Goal: Task Accomplishment & Management: Complete application form

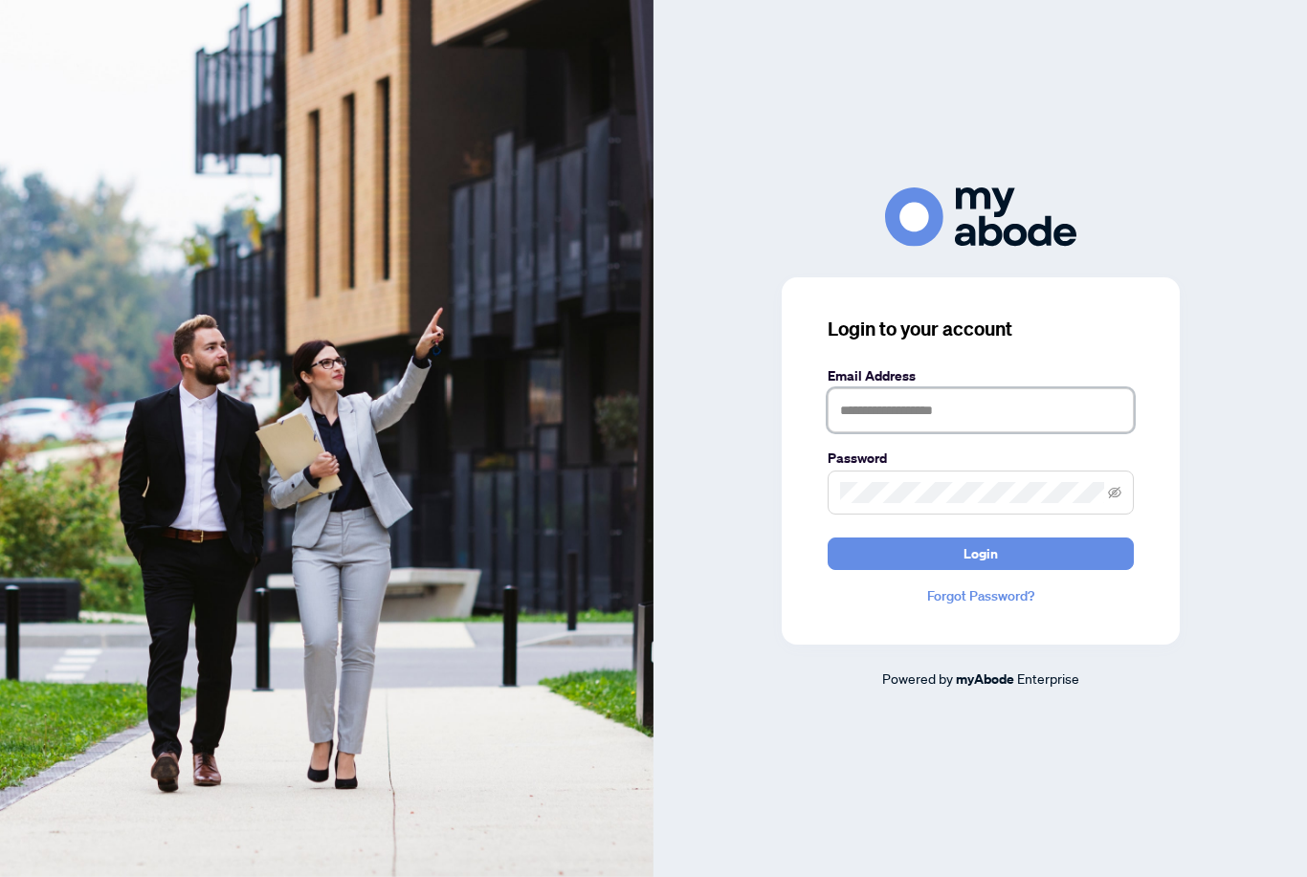
click at [1090, 432] on input "text" at bounding box center [981, 410] width 306 height 44
type input "**********"
click at [980, 570] on button "Login" at bounding box center [981, 554] width 306 height 33
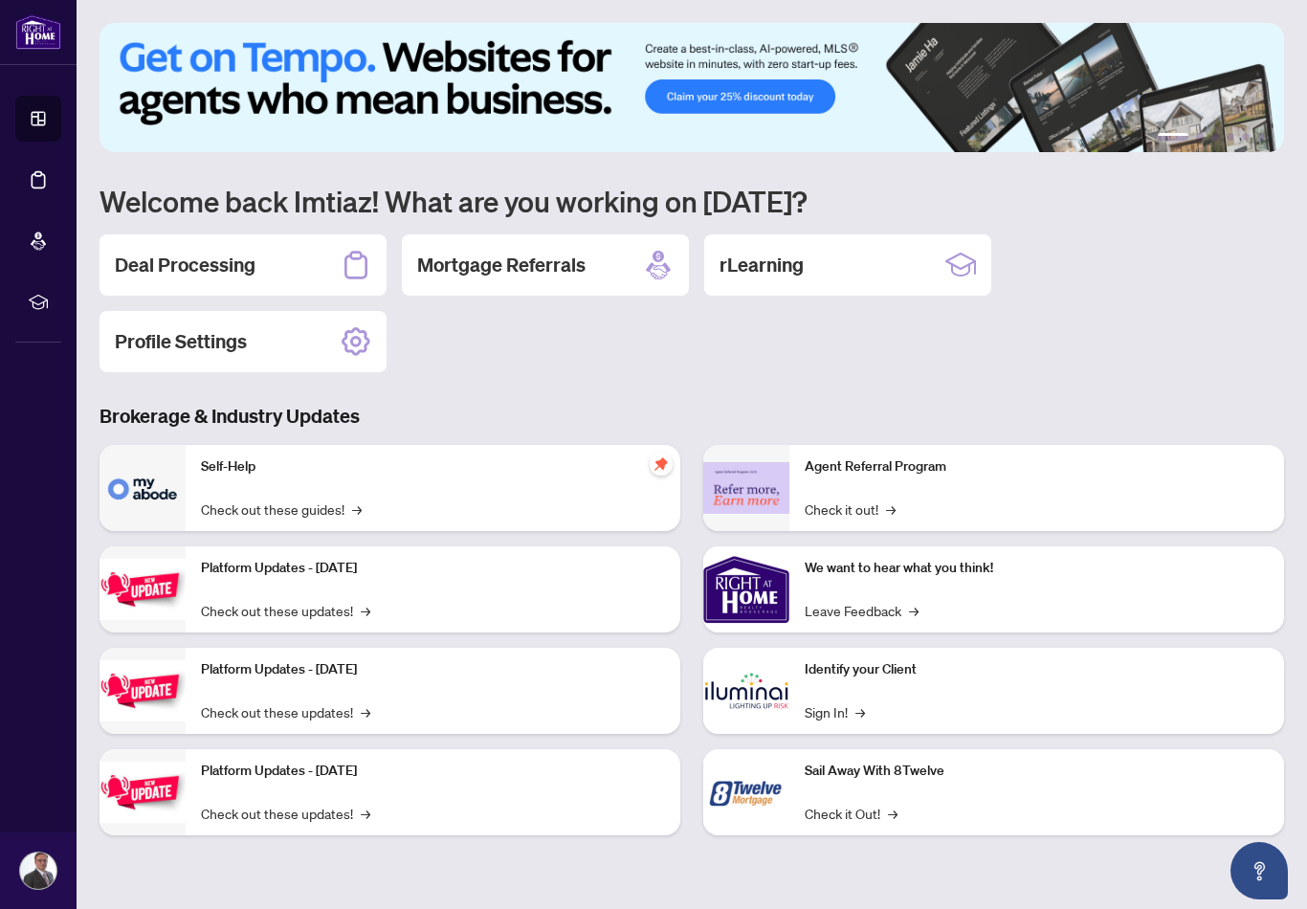
scroll to position [30, 0]
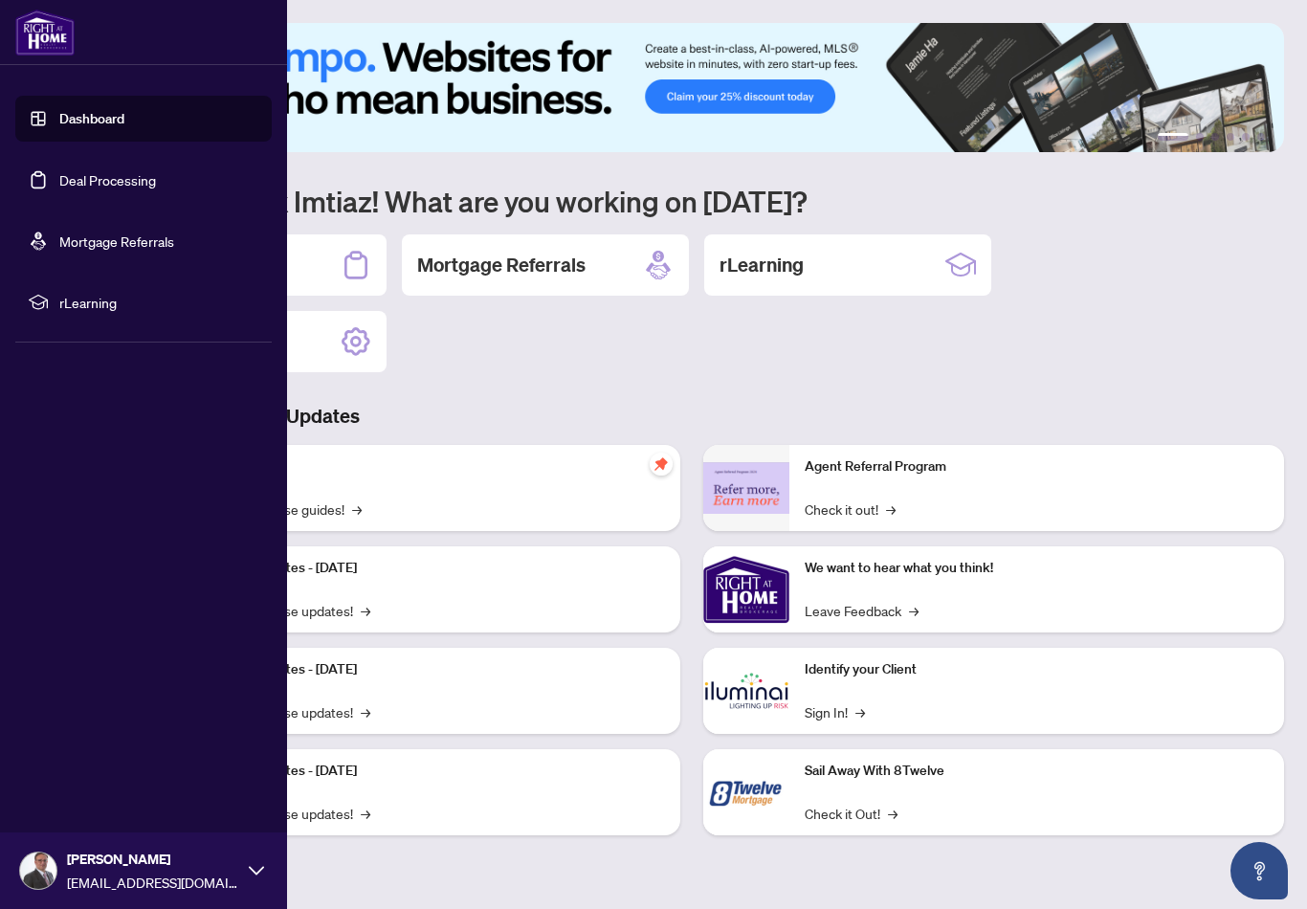
click at [60, 181] on link "Deal Processing" at bounding box center [107, 179] width 97 height 17
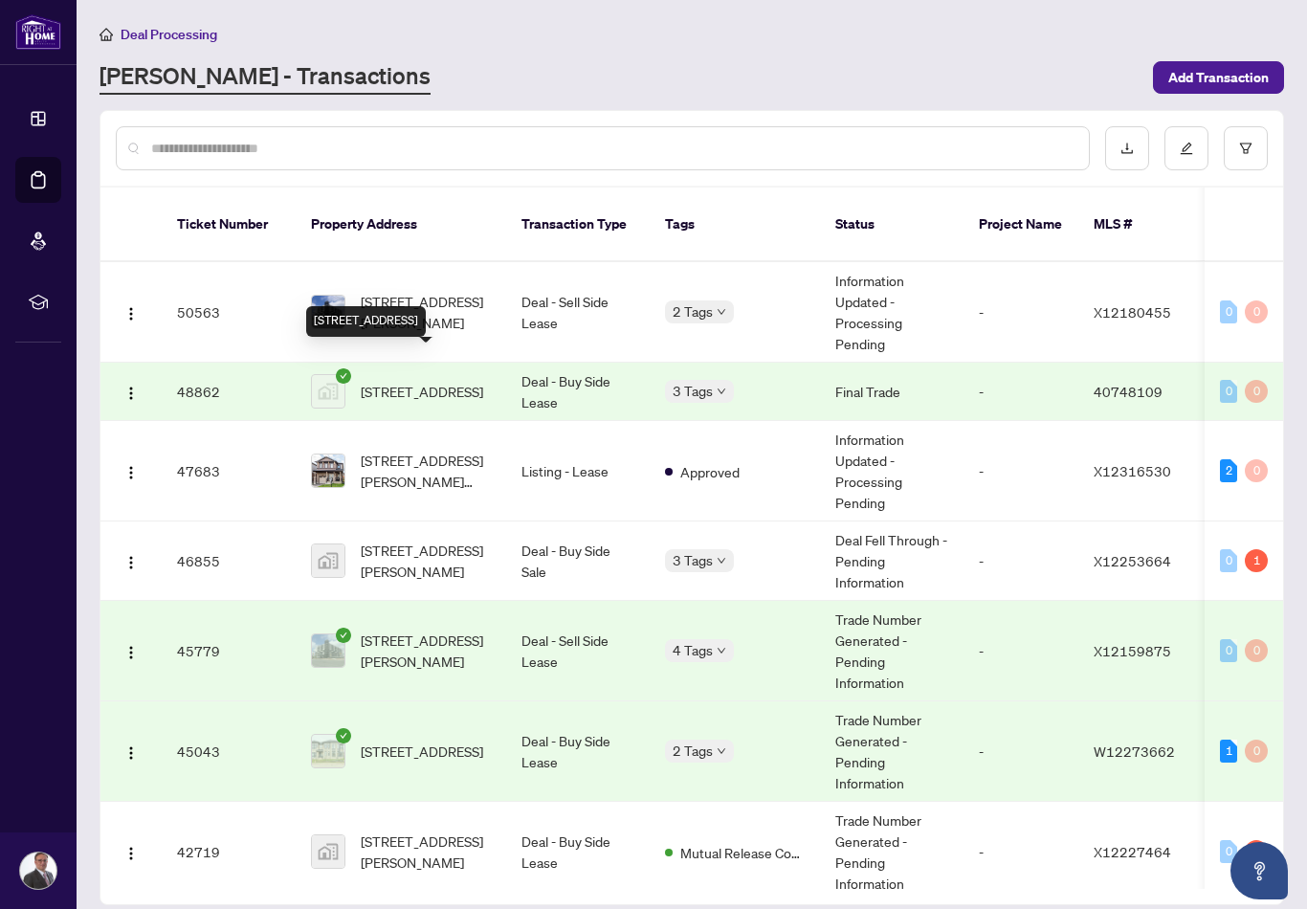
click at [135, 386] on img "button" at bounding box center [130, 393] width 15 height 15
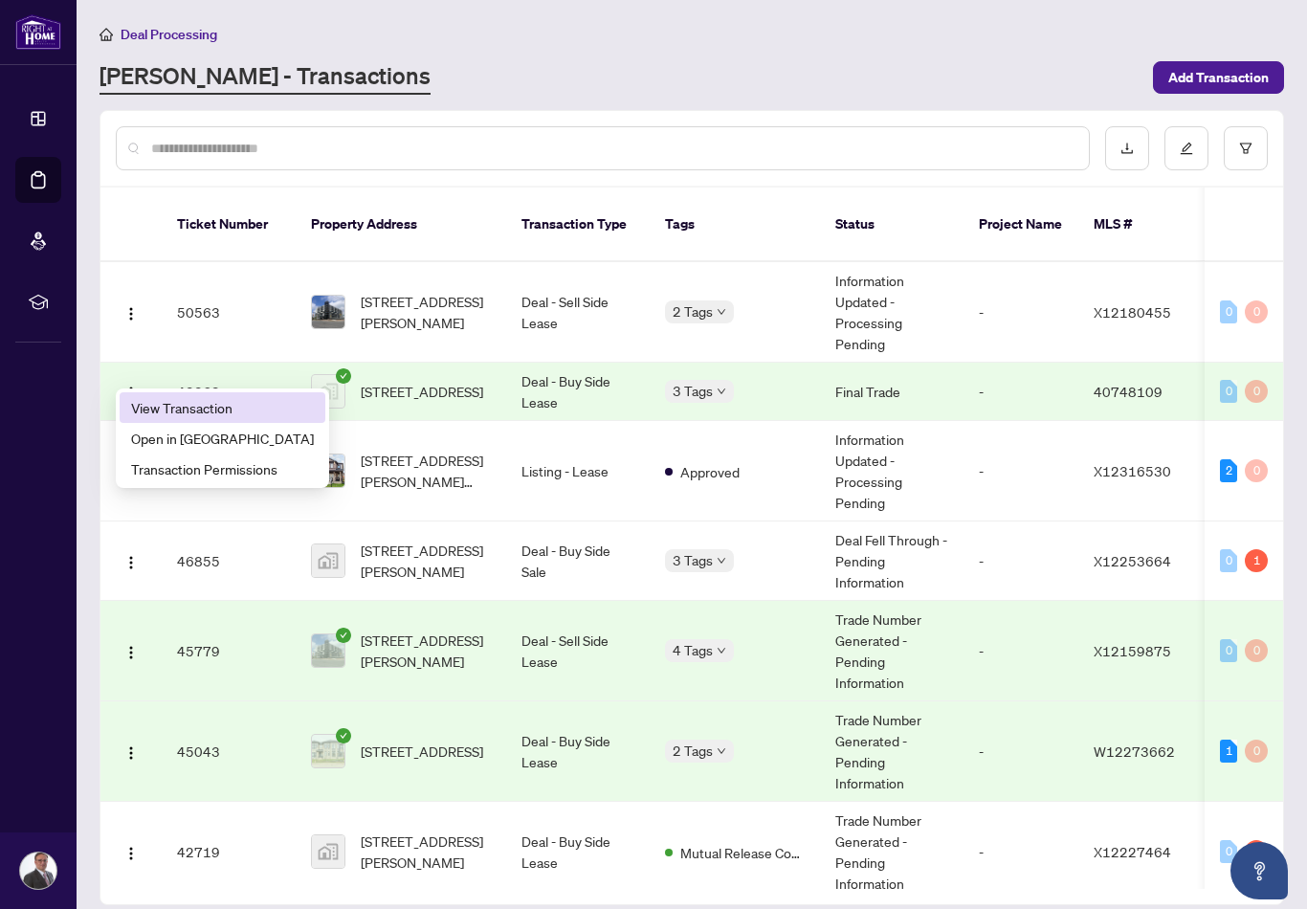
click at [169, 397] on span "View Transaction" at bounding box center [222, 407] width 183 height 21
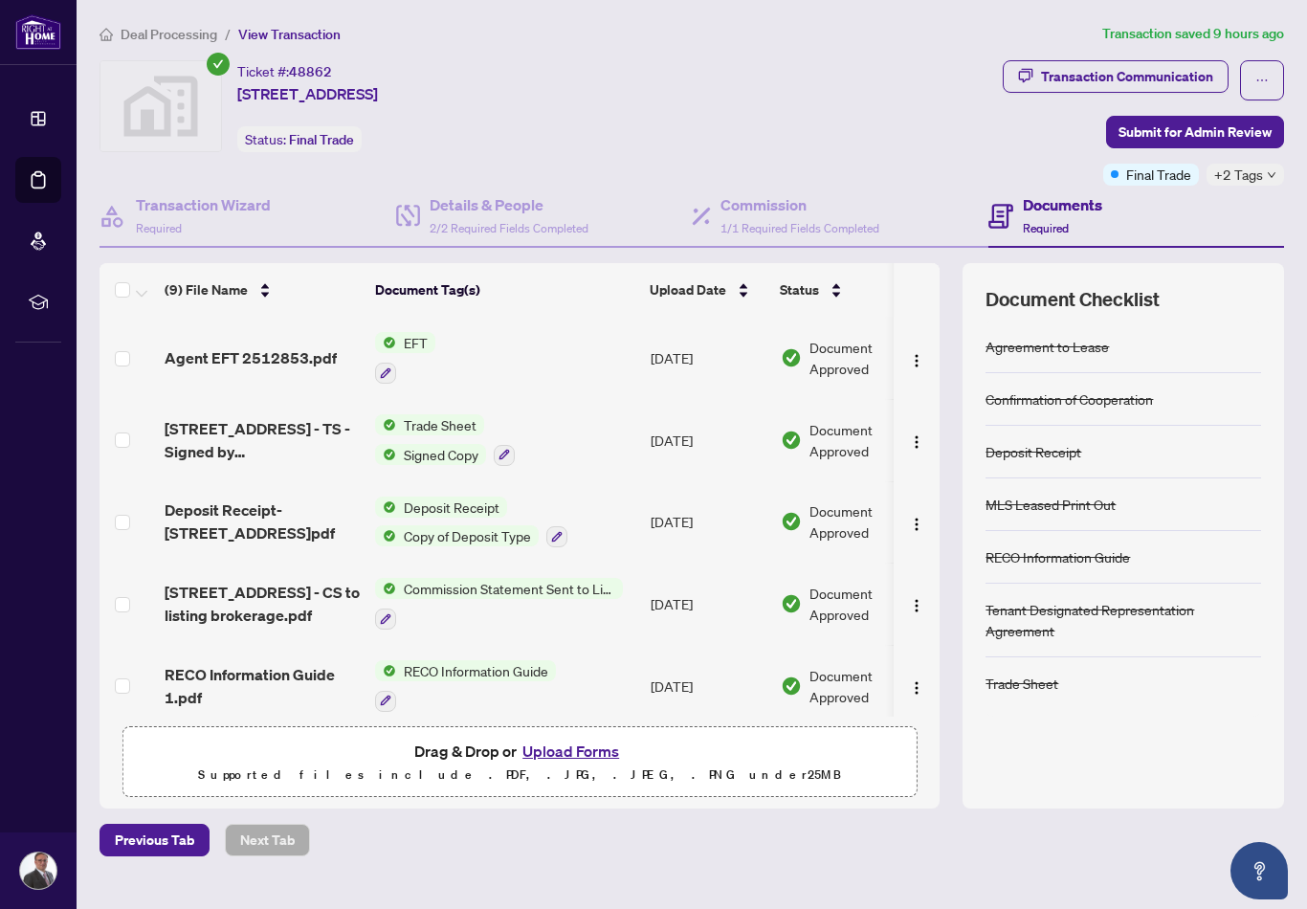
click at [202, 346] on span "Agent EFT 2512853.pdf" at bounding box center [251, 357] width 172 height 23
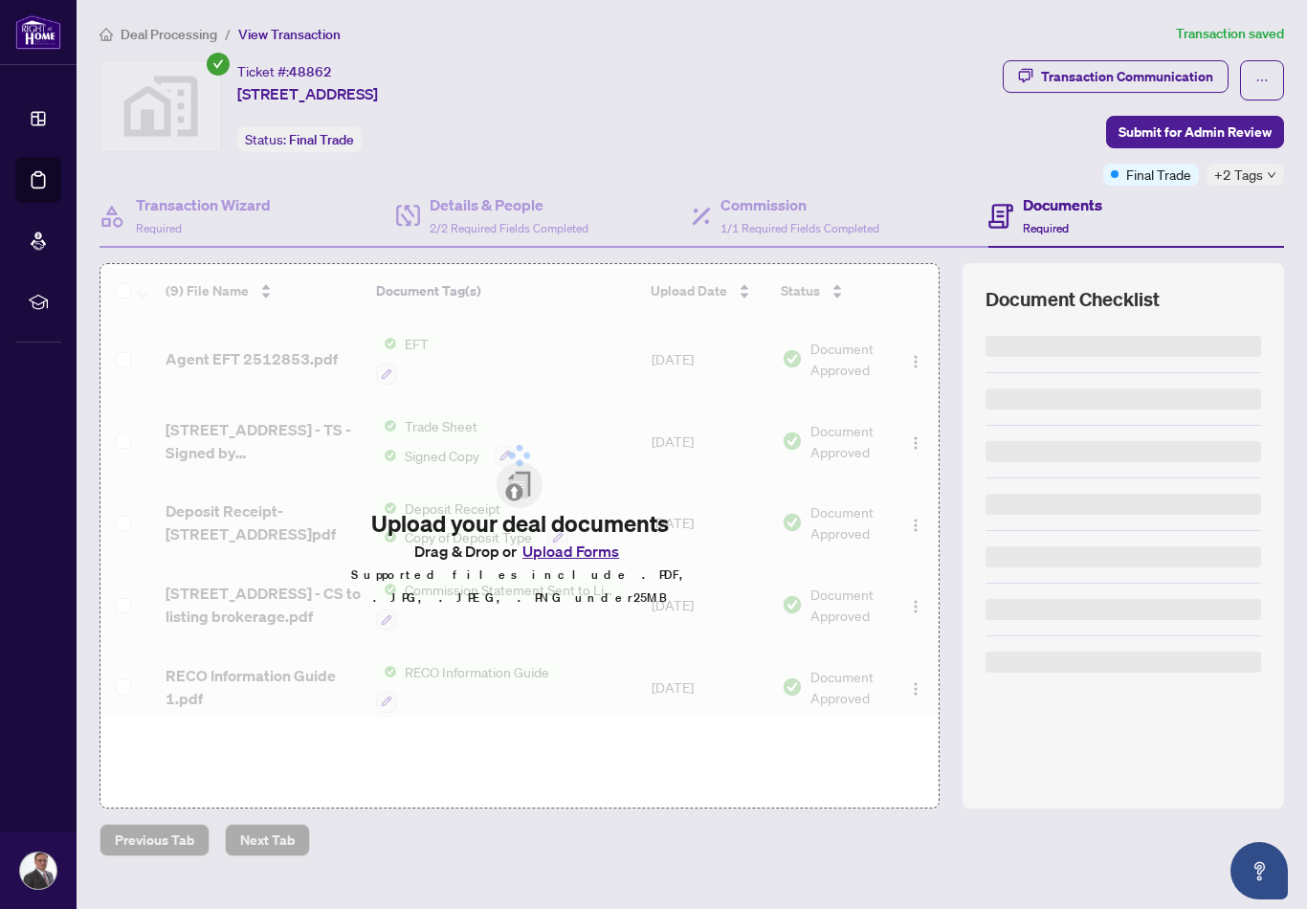
scroll to position [30, 0]
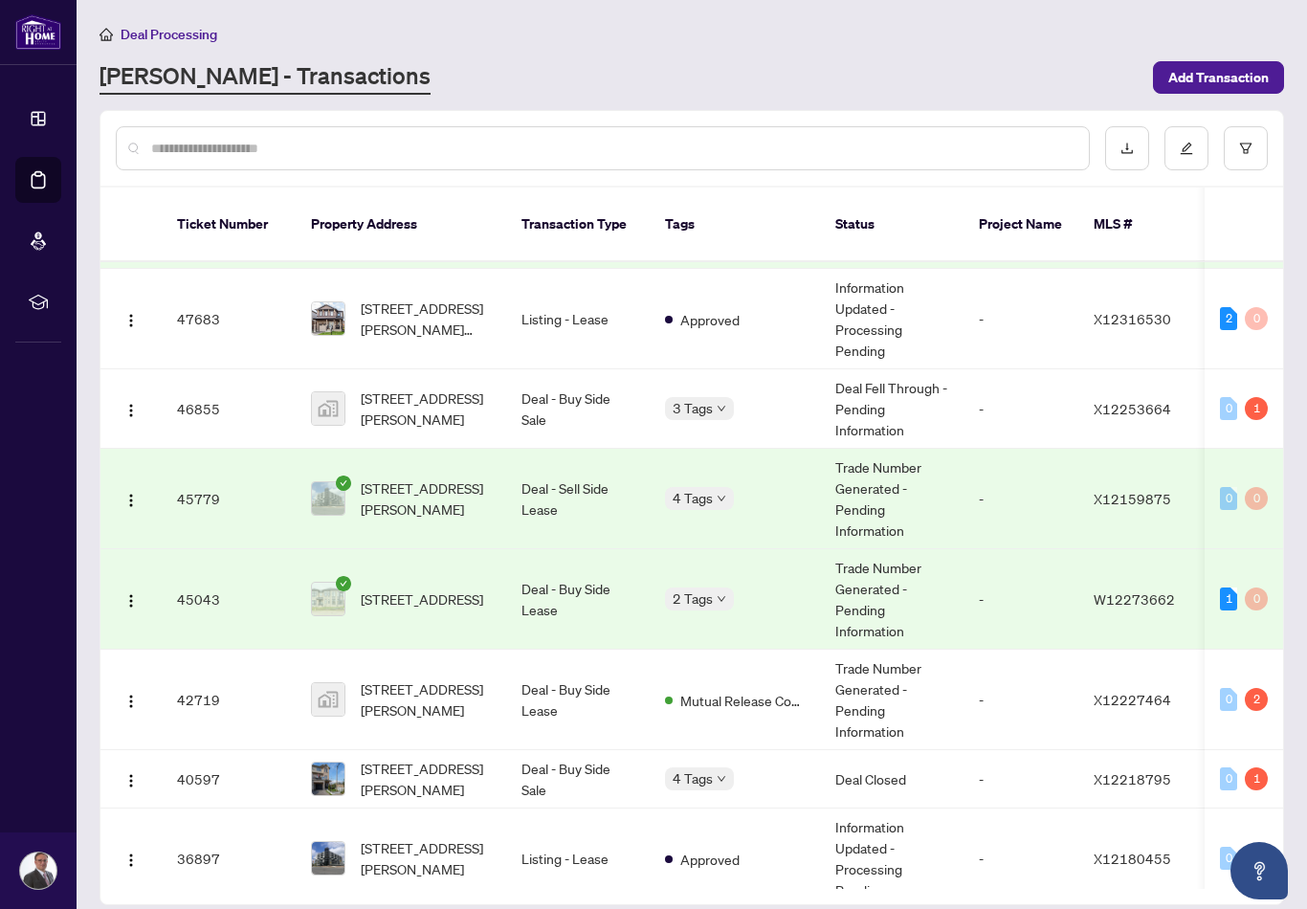
scroll to position [152, 0]
click at [131, 493] on img "button" at bounding box center [130, 500] width 15 height 15
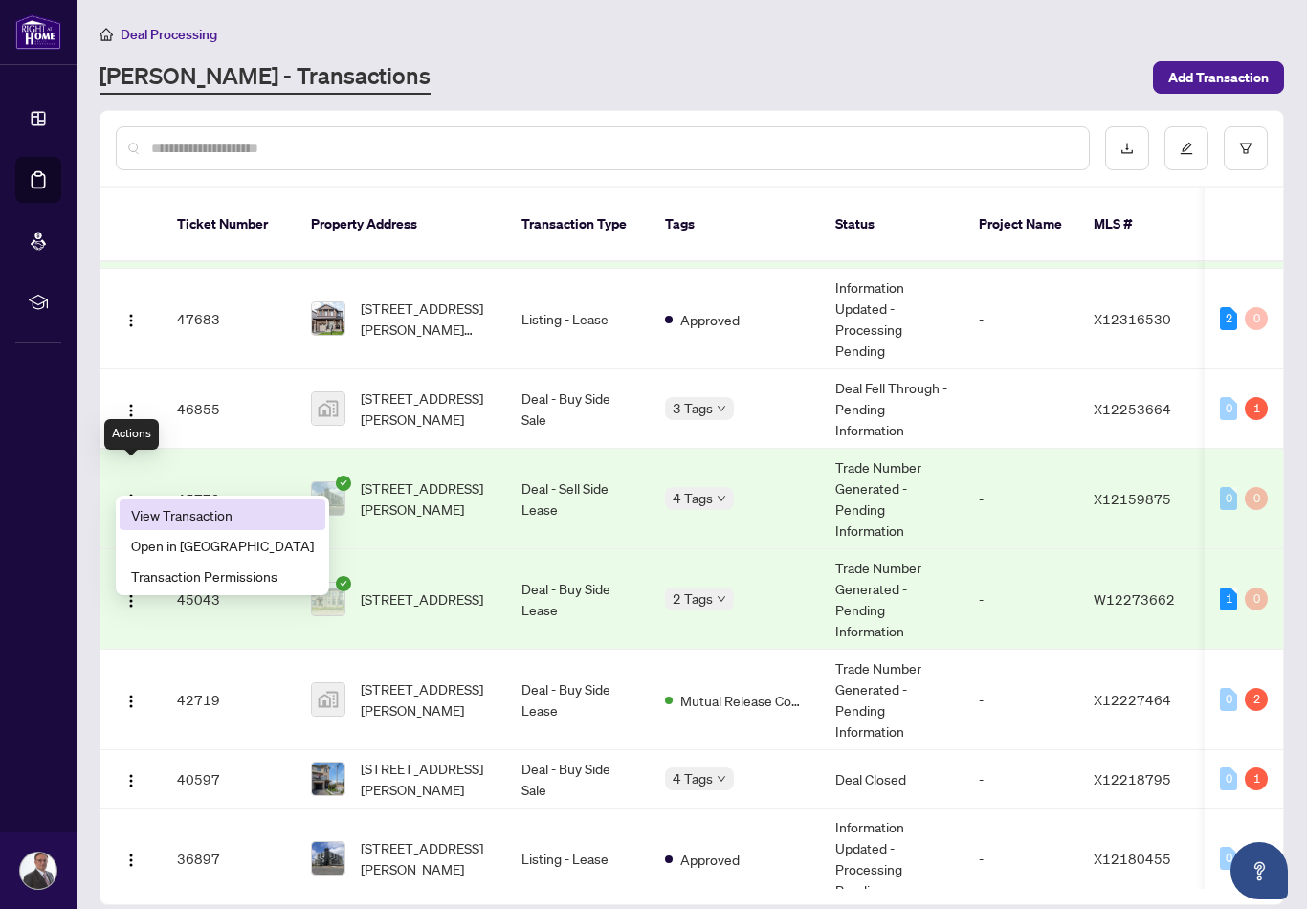
click at [193, 504] on span "View Transaction" at bounding box center [222, 514] width 183 height 21
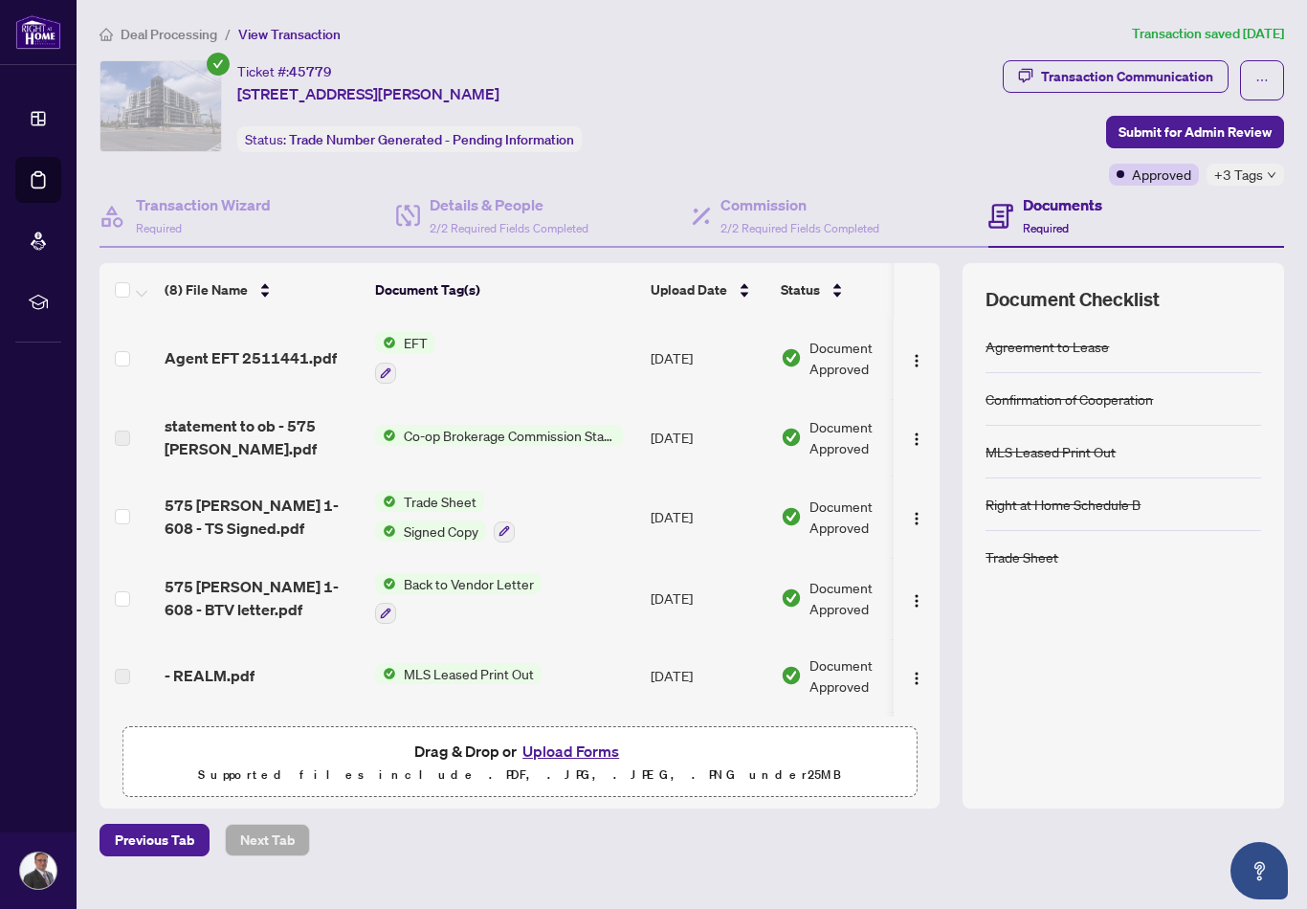
click at [262, 346] on span "Agent EFT 2511441.pdf" at bounding box center [251, 357] width 172 height 23
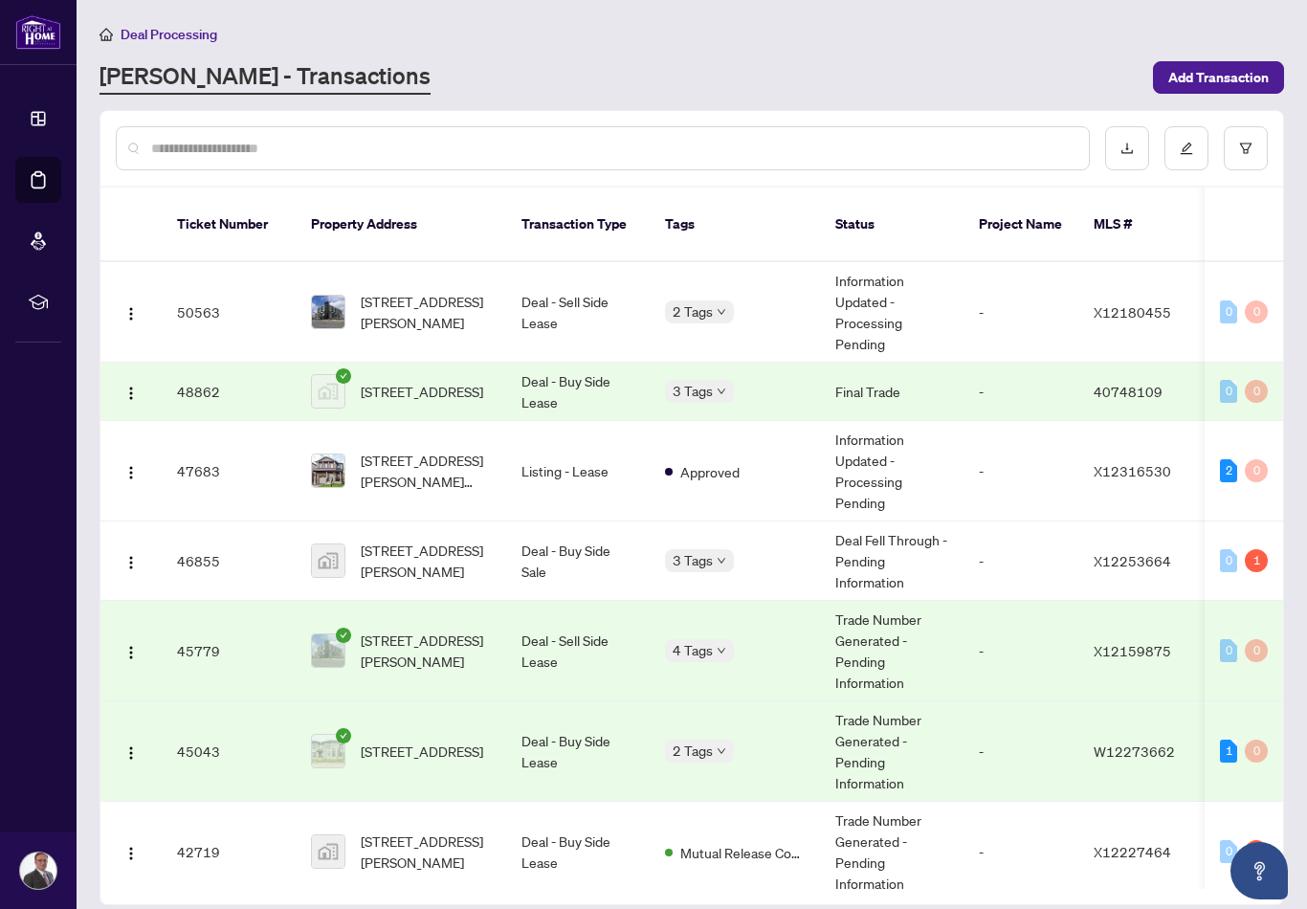
click at [463, 741] on span "UNIT 2-1197 Stag Hllw, Oakville, Ontario L6M 4G3, Canada" at bounding box center [422, 751] width 122 height 21
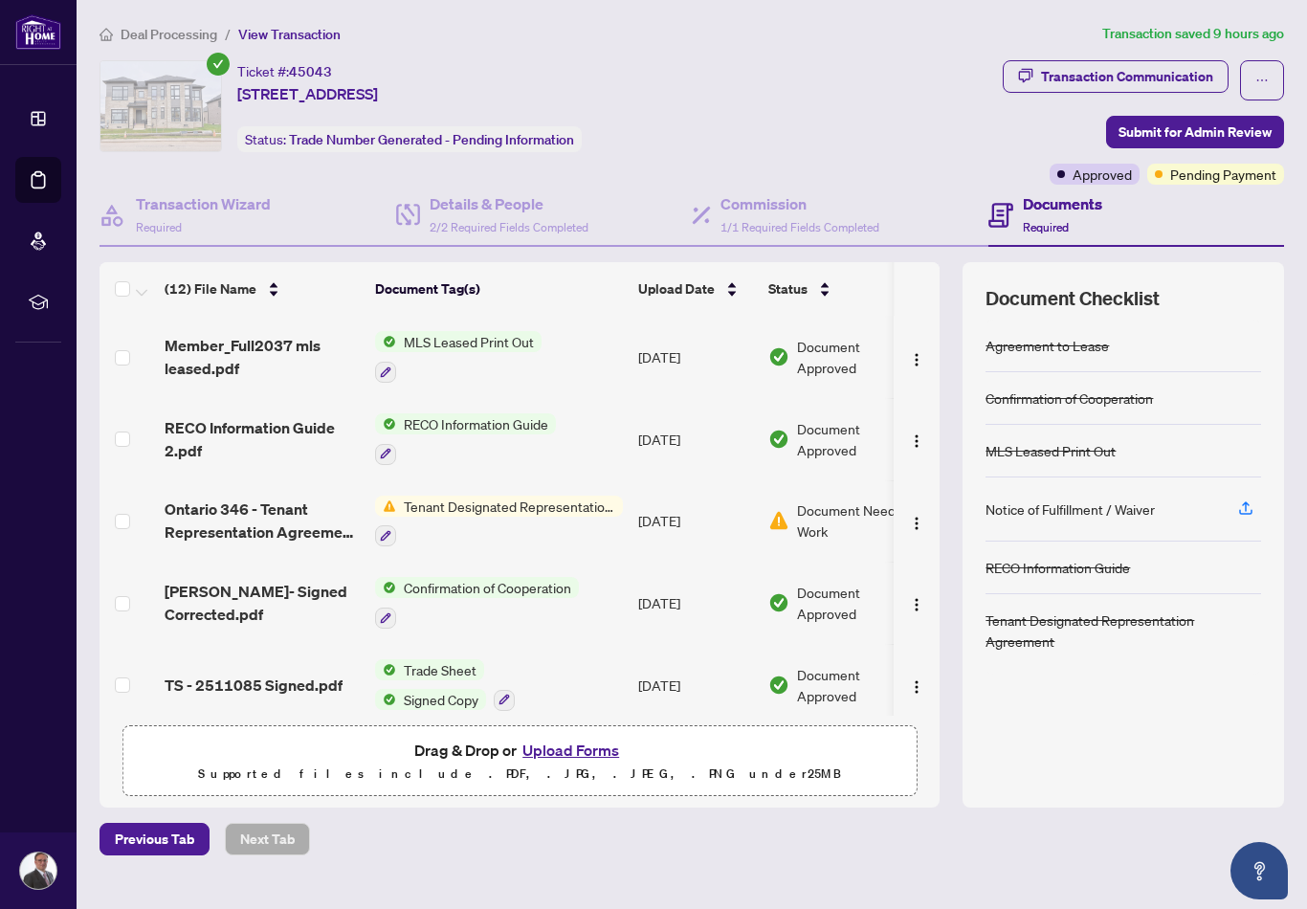
click at [850, 499] on span "Document Needs Work" at bounding box center [856, 520] width 119 height 42
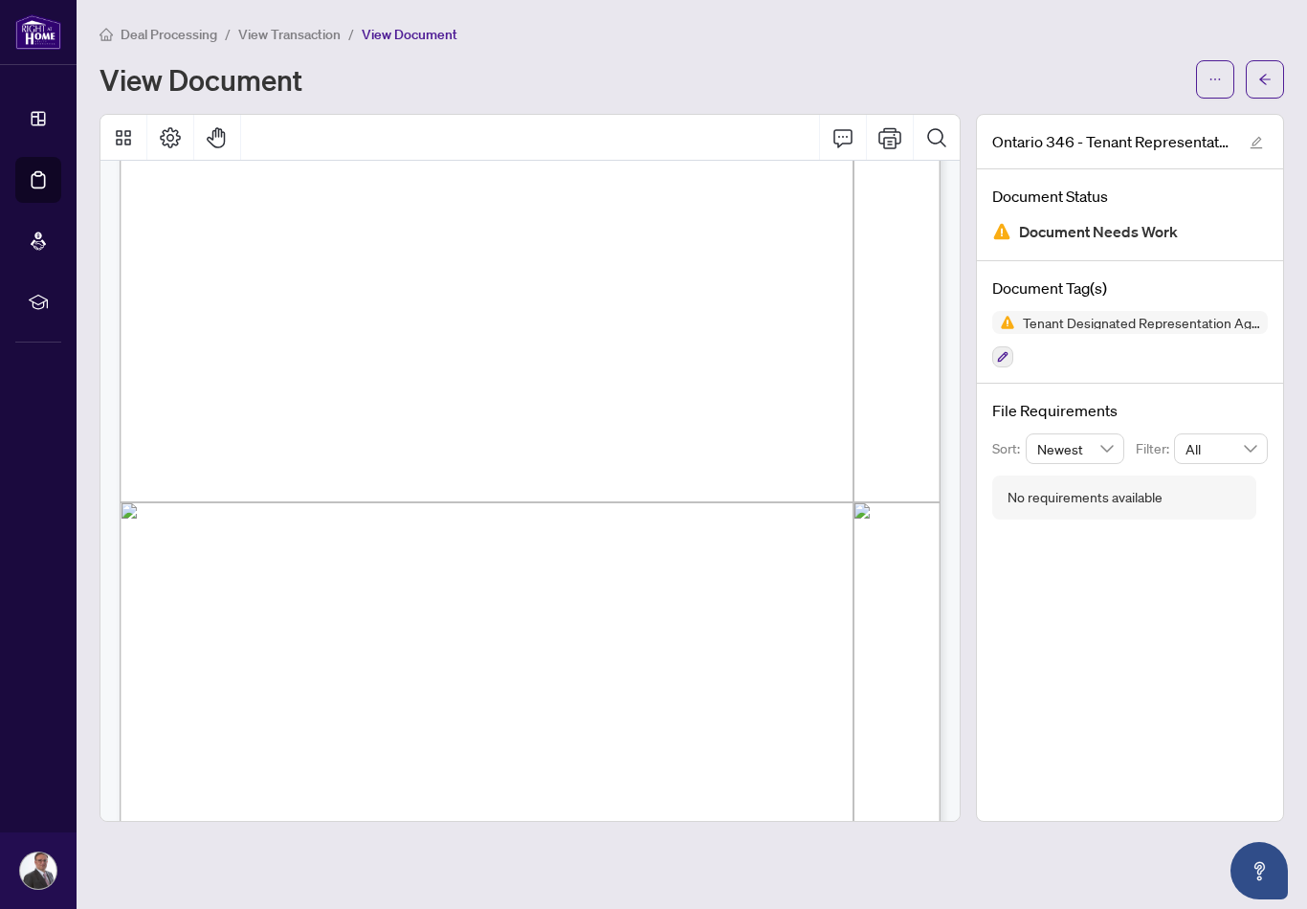
scroll to position [3679, 1]
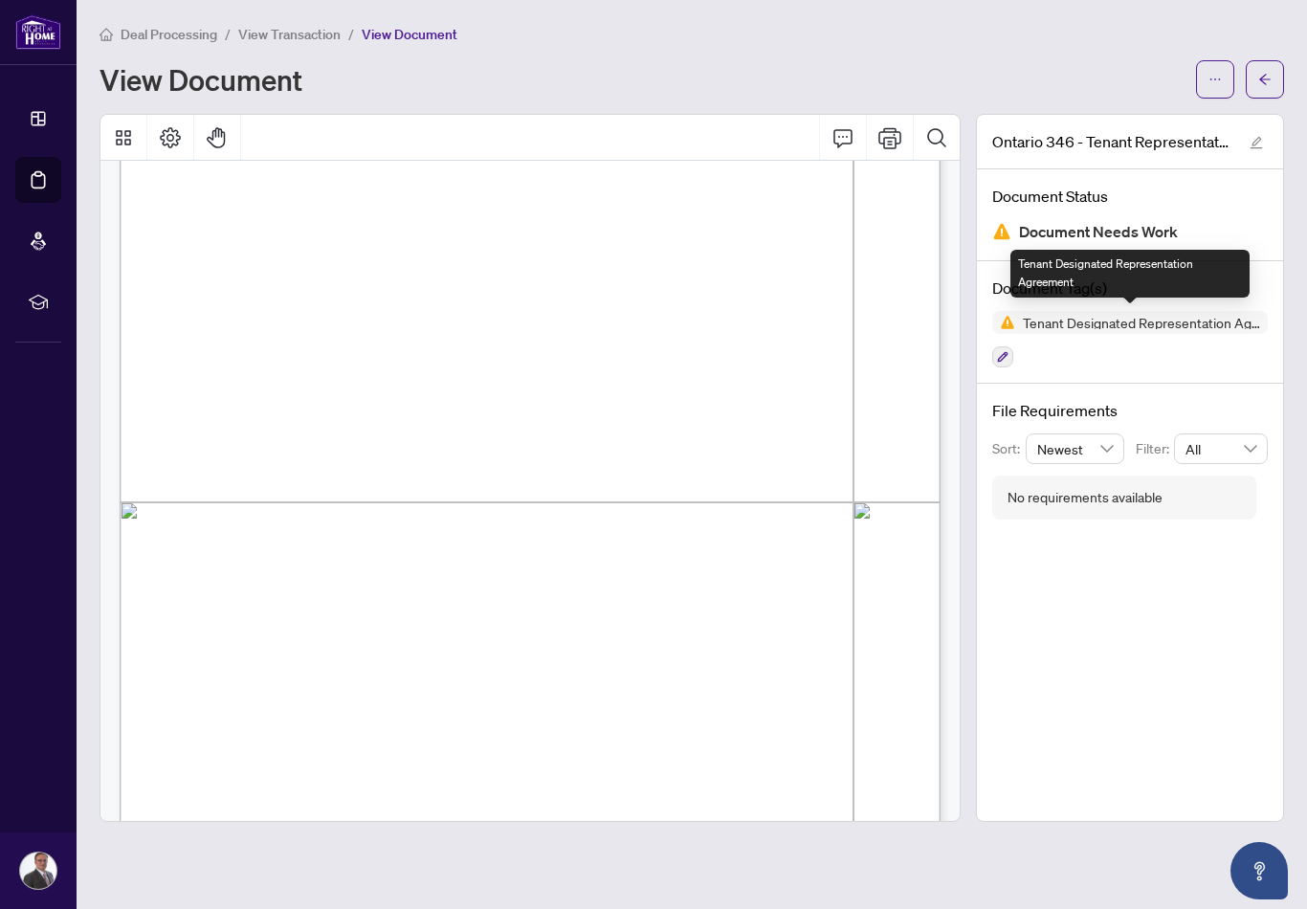
click at [1203, 560] on div "Ontario 346 - Tenant Representation Agreement Authority for Lease or Purchase.p…" at bounding box center [1130, 468] width 308 height 708
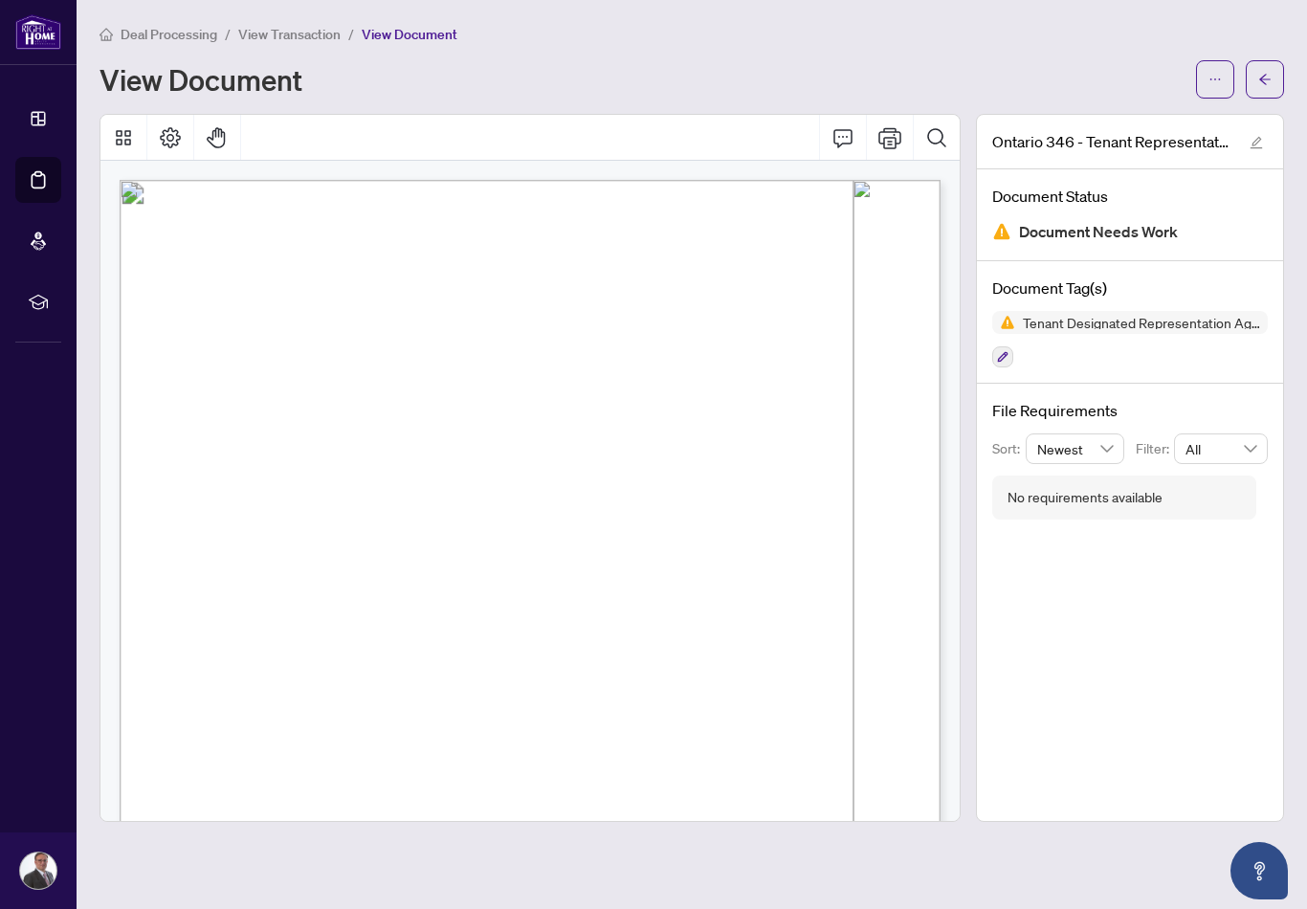
scroll to position [0, 1]
click at [1150, 225] on span "Document Needs Work" at bounding box center [1098, 232] width 159 height 26
click at [1268, 78] on icon "arrow-left" at bounding box center [1264, 79] width 11 height 11
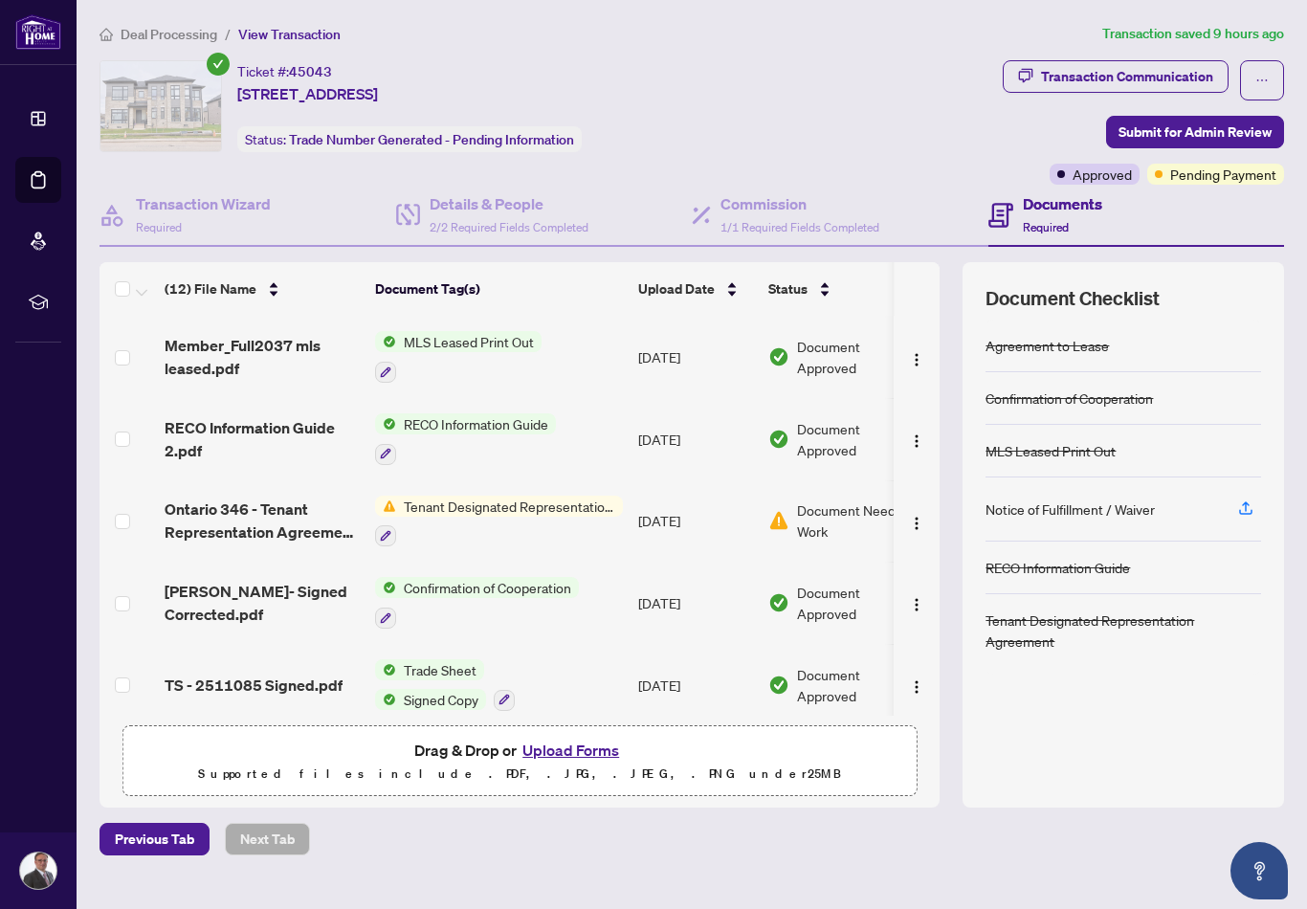
click at [1191, 175] on span "Pending Payment" at bounding box center [1223, 174] width 106 height 21
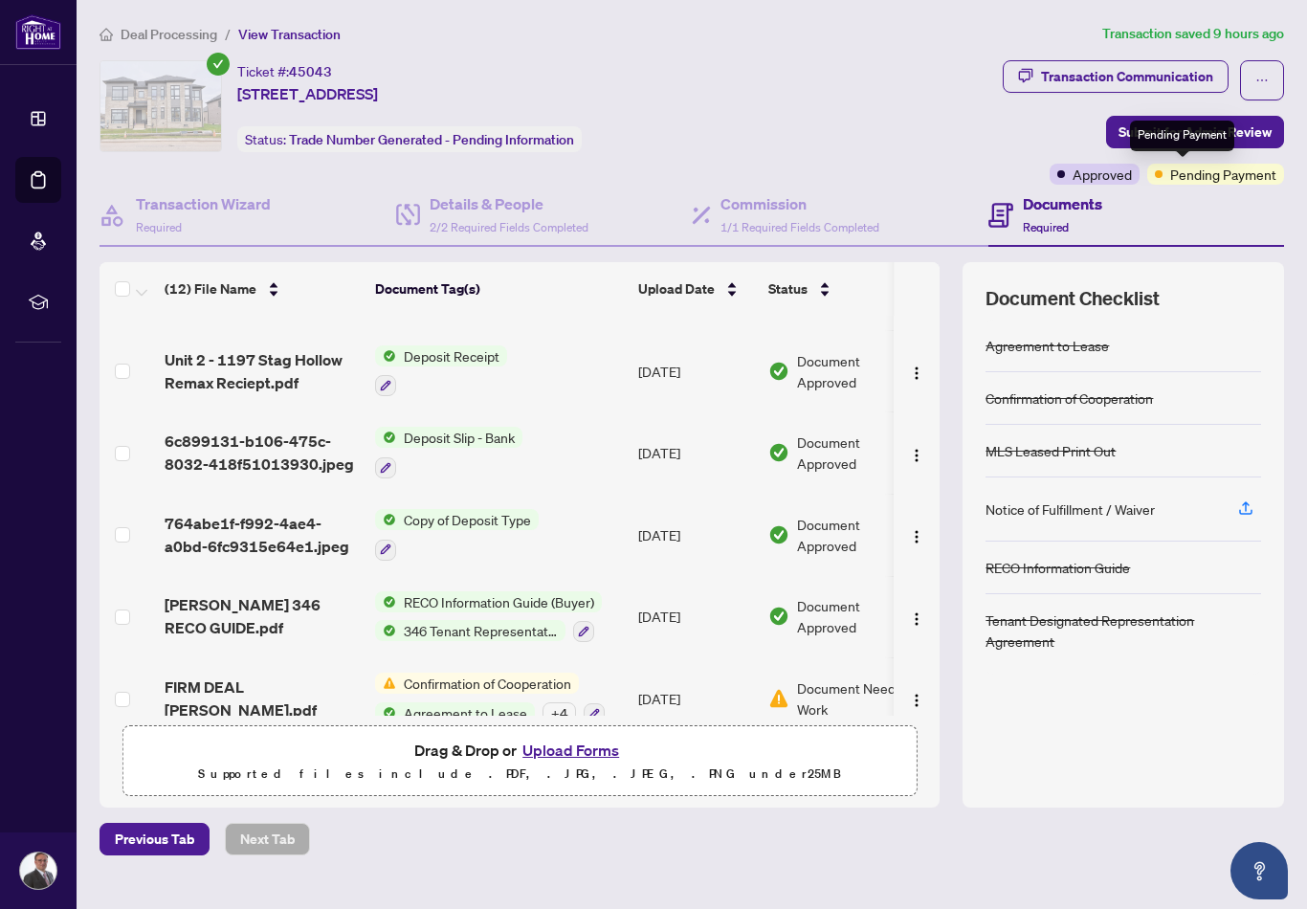
scroll to position [559, 0]
click at [468, 680] on span "Confirmation of Cooperation" at bounding box center [487, 684] width 183 height 21
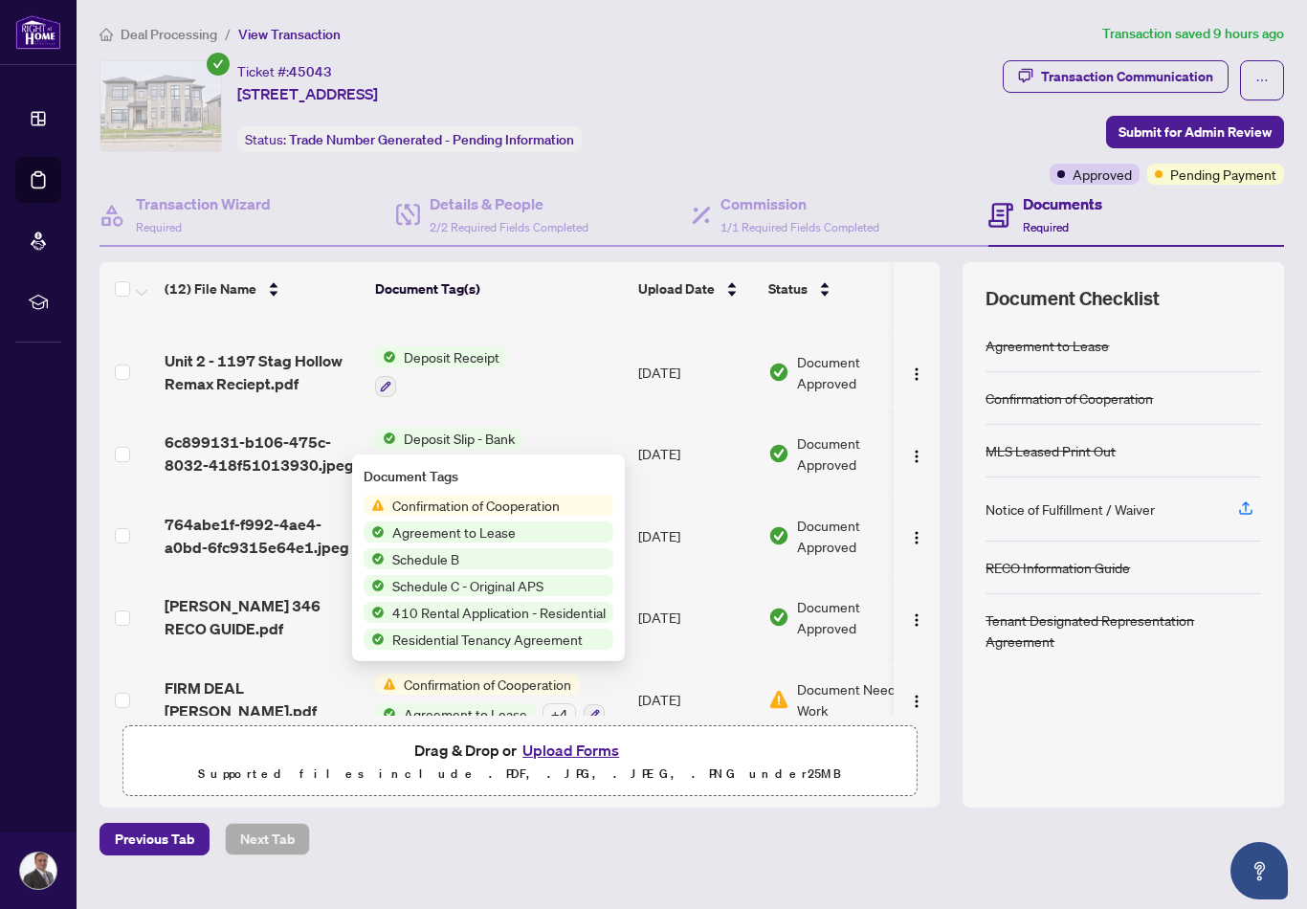
click at [311, 686] on span "FIRM DEAL LAURA NUNEZ DURAN.pdf" at bounding box center [262, 699] width 195 height 46
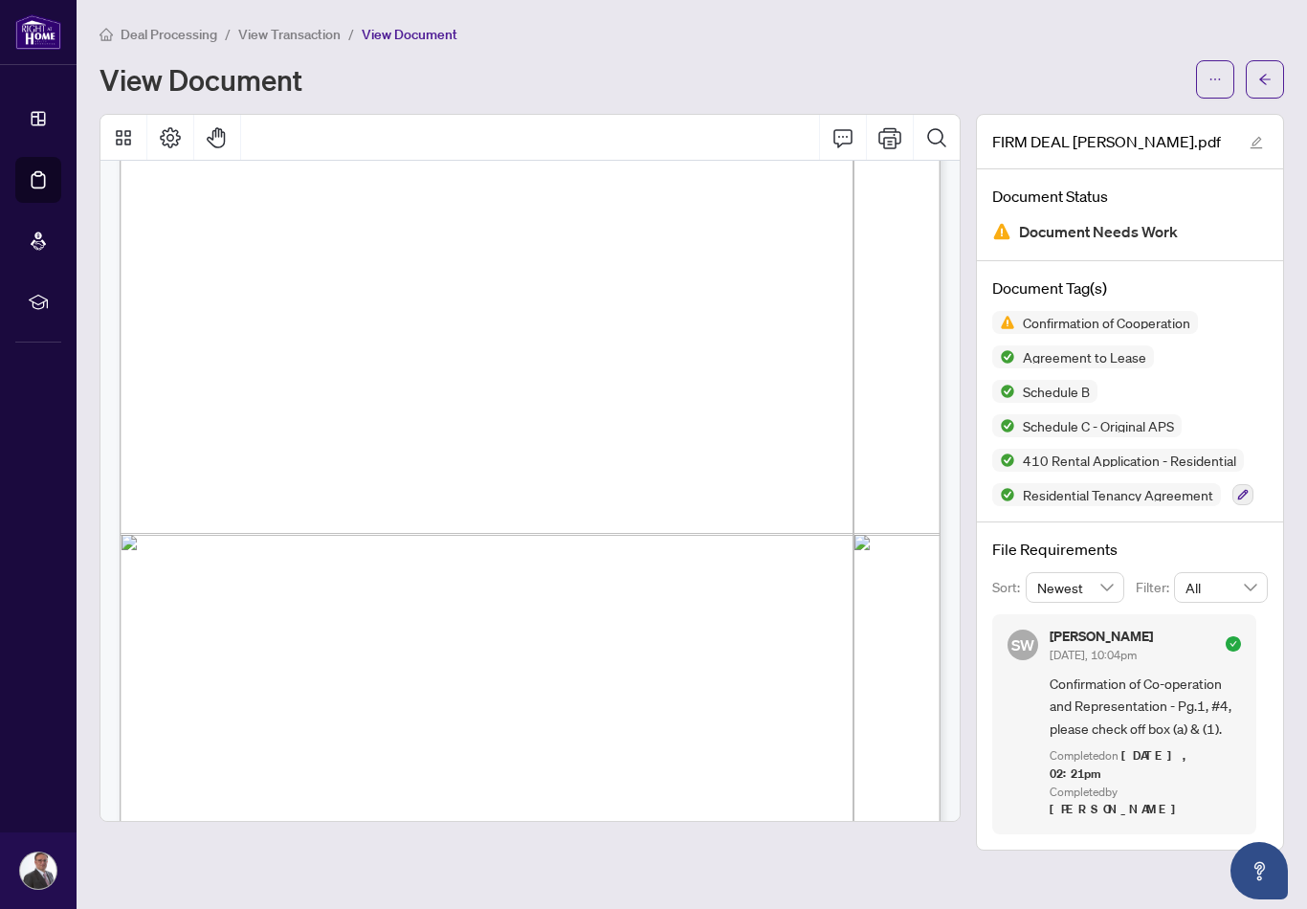
scroll to position [2556, 1]
click at [556, 631] on span "Page 3" at bounding box center [1033, 452] width 1832 height 1274
click at [1210, 81] on icon "ellipsis" at bounding box center [1214, 79] width 13 height 13
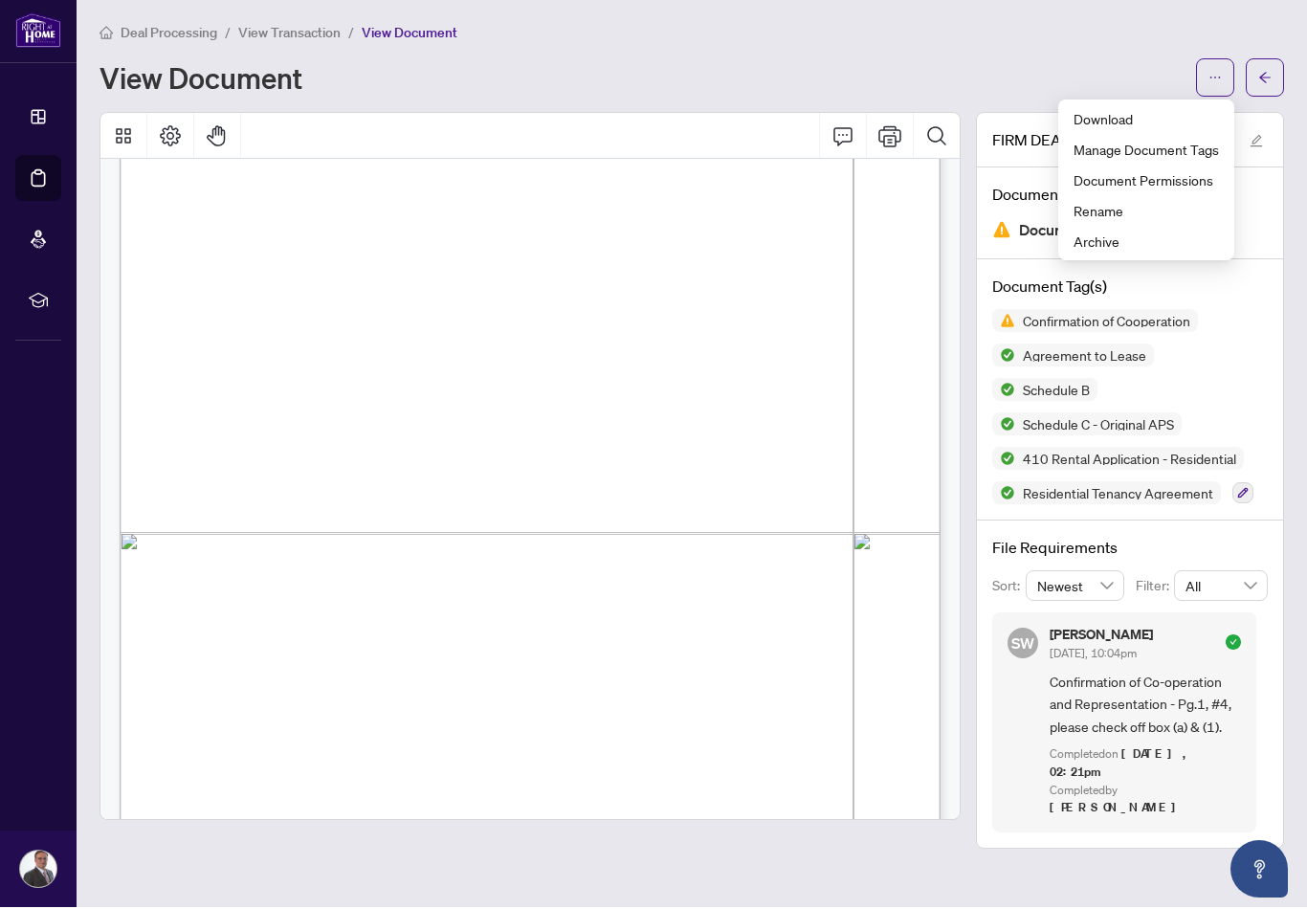
scroll to position [26, 0]
click at [1133, 110] on span "Download" at bounding box center [1145, 120] width 145 height 21
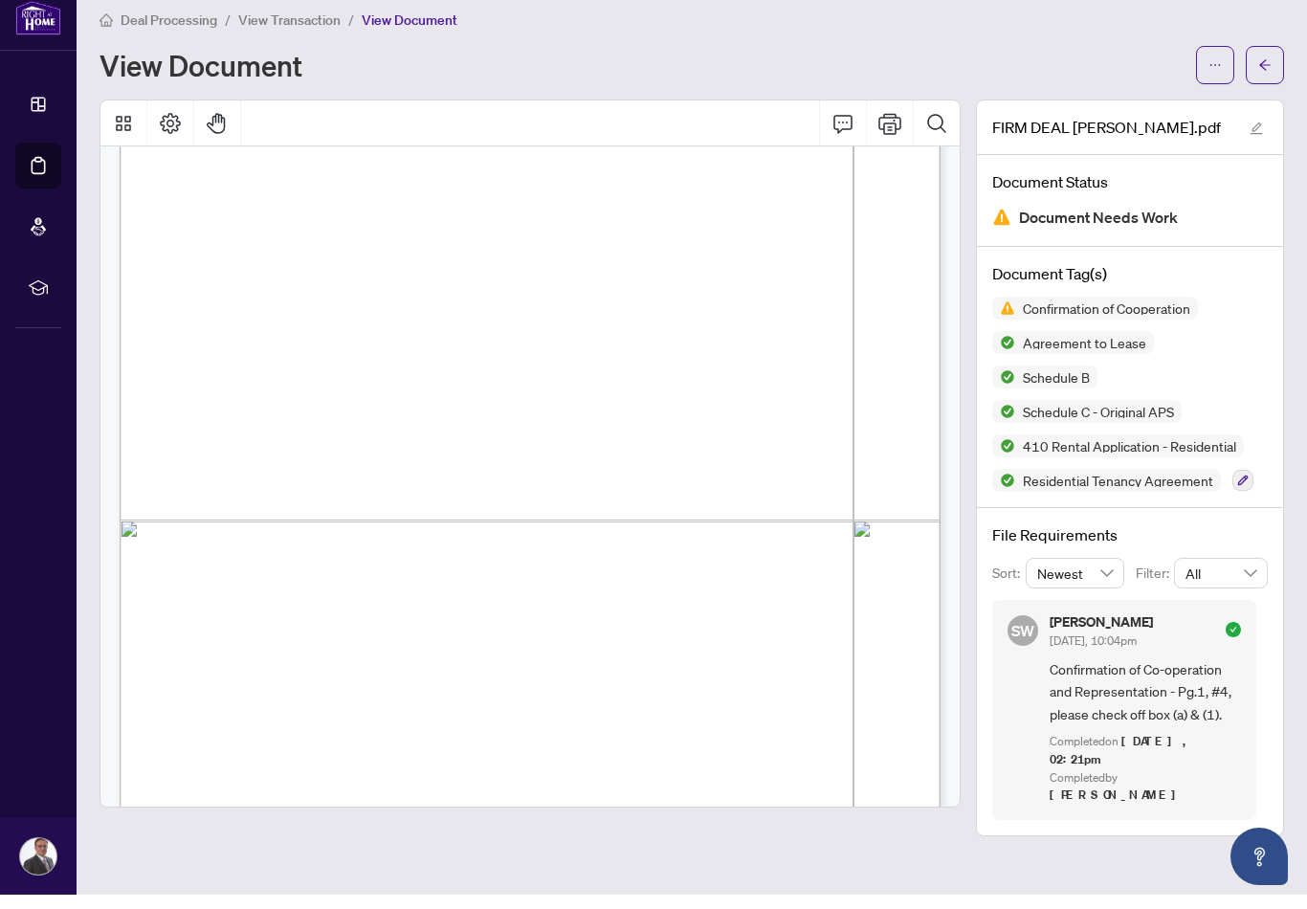
scroll to position [0, 0]
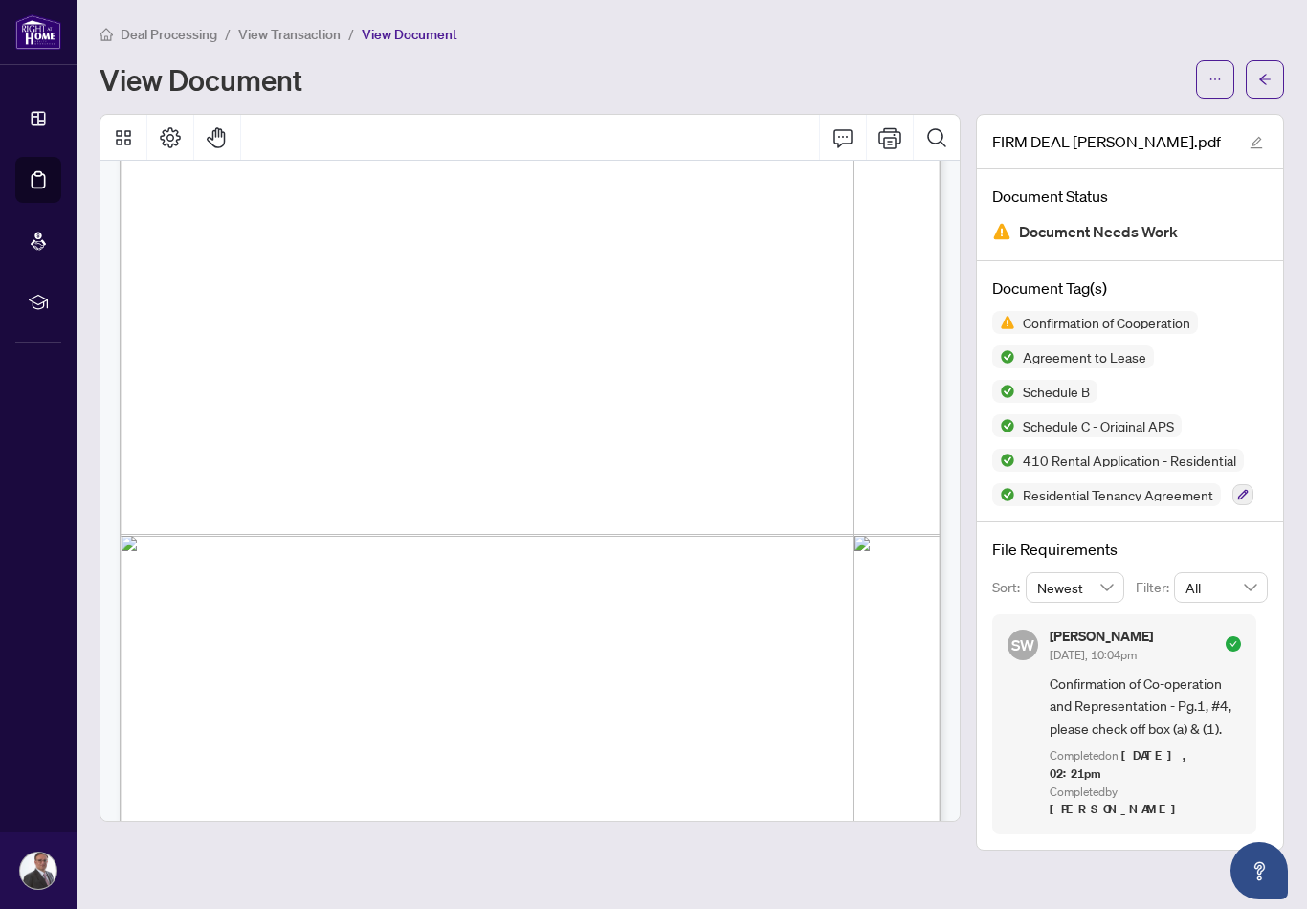
click at [1148, 234] on span "Document Needs Work" at bounding box center [1098, 232] width 159 height 26
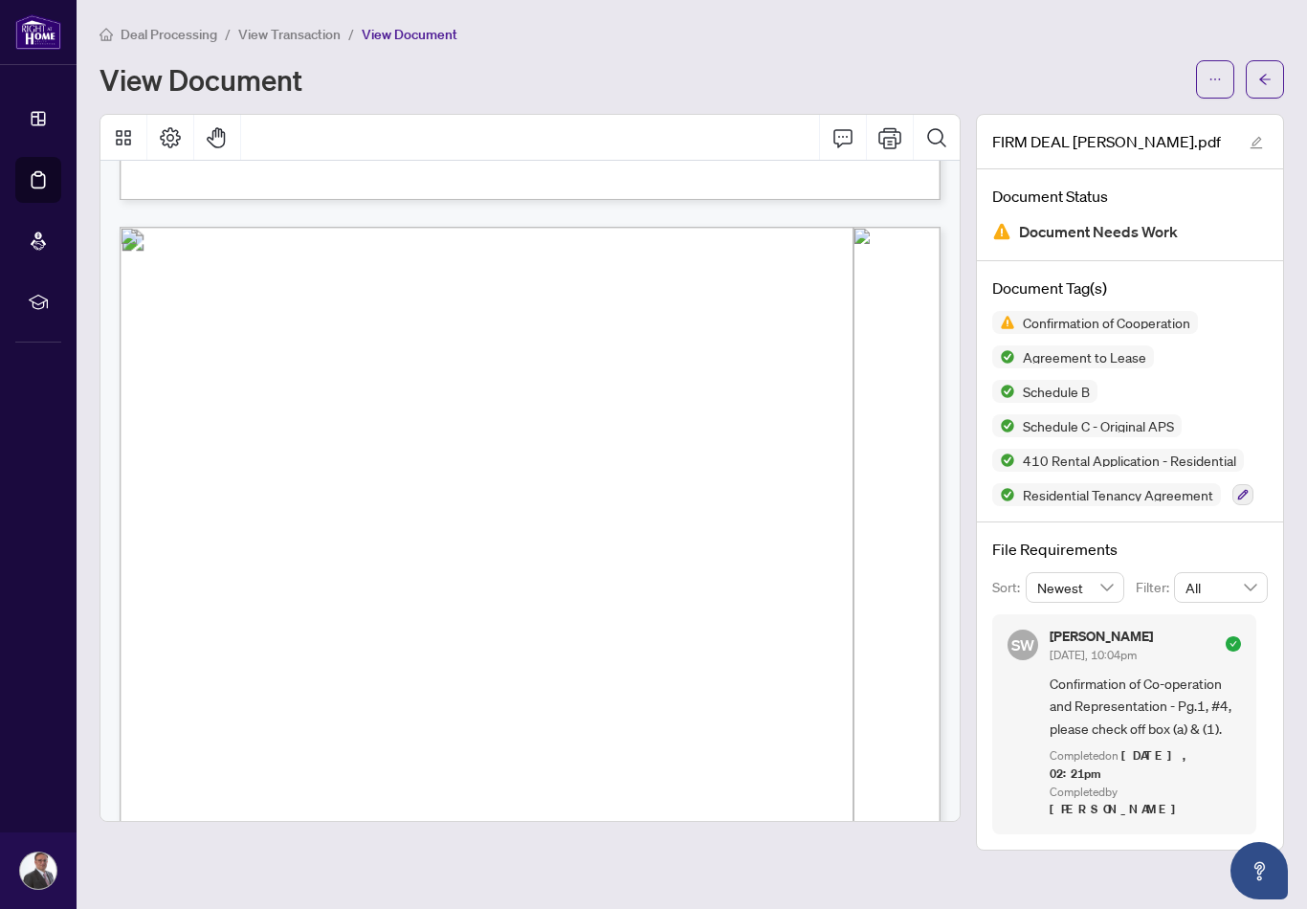
scroll to position [937, 1]
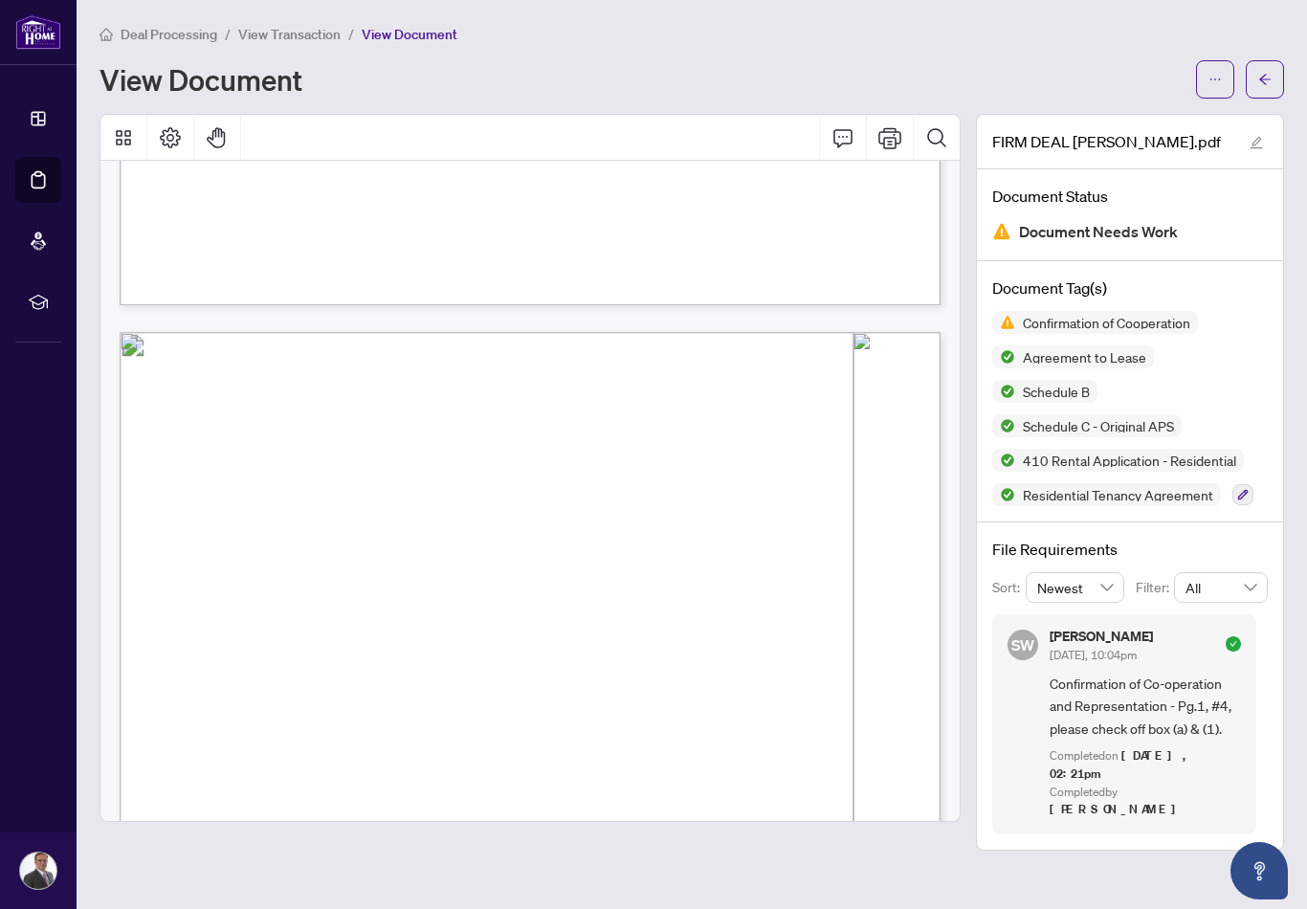
click at [1262, 69] on span "button" at bounding box center [1264, 79] width 13 height 31
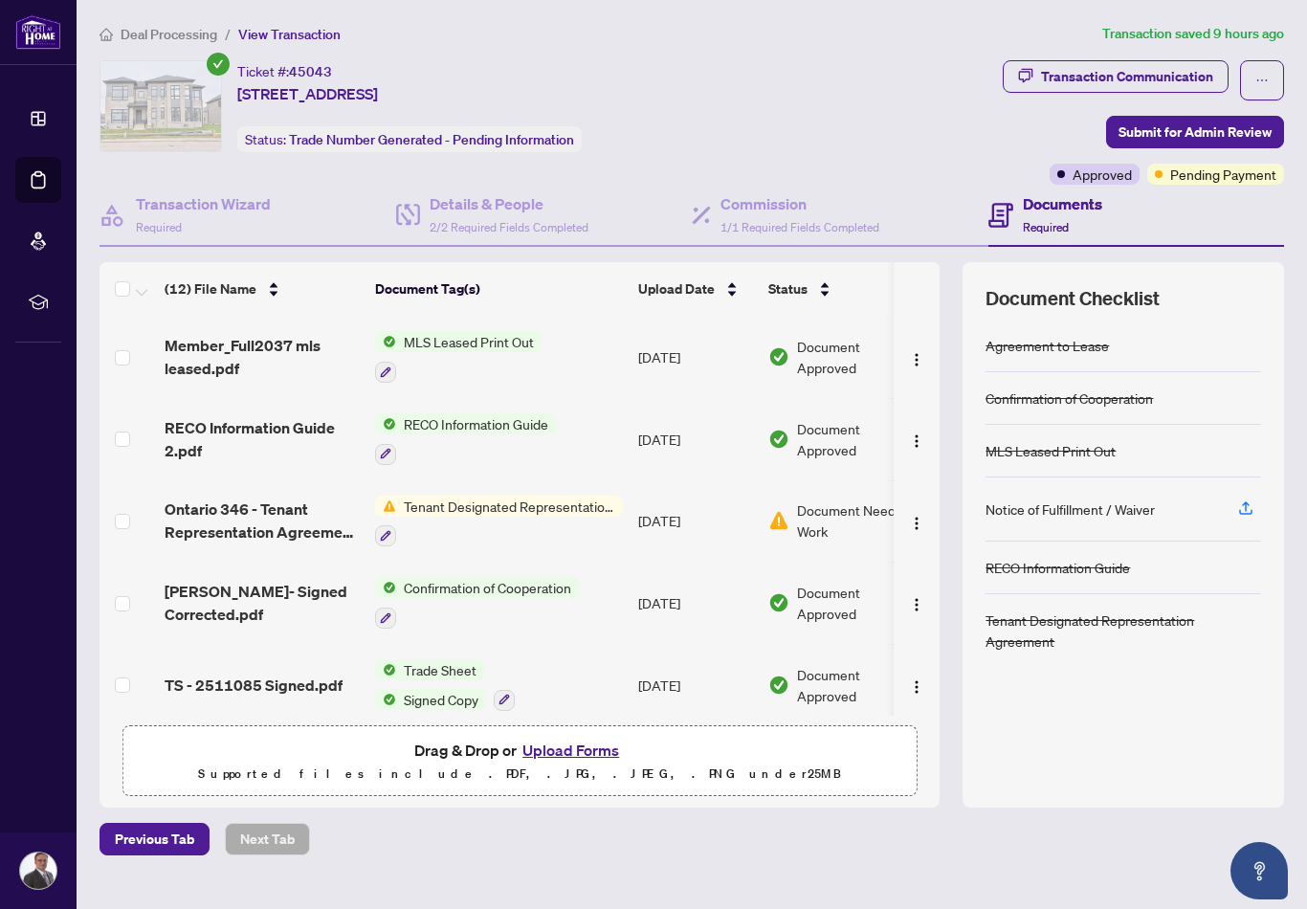
click at [540, 515] on div "Tenant Designated Representation Agreement" at bounding box center [499, 522] width 248 height 52
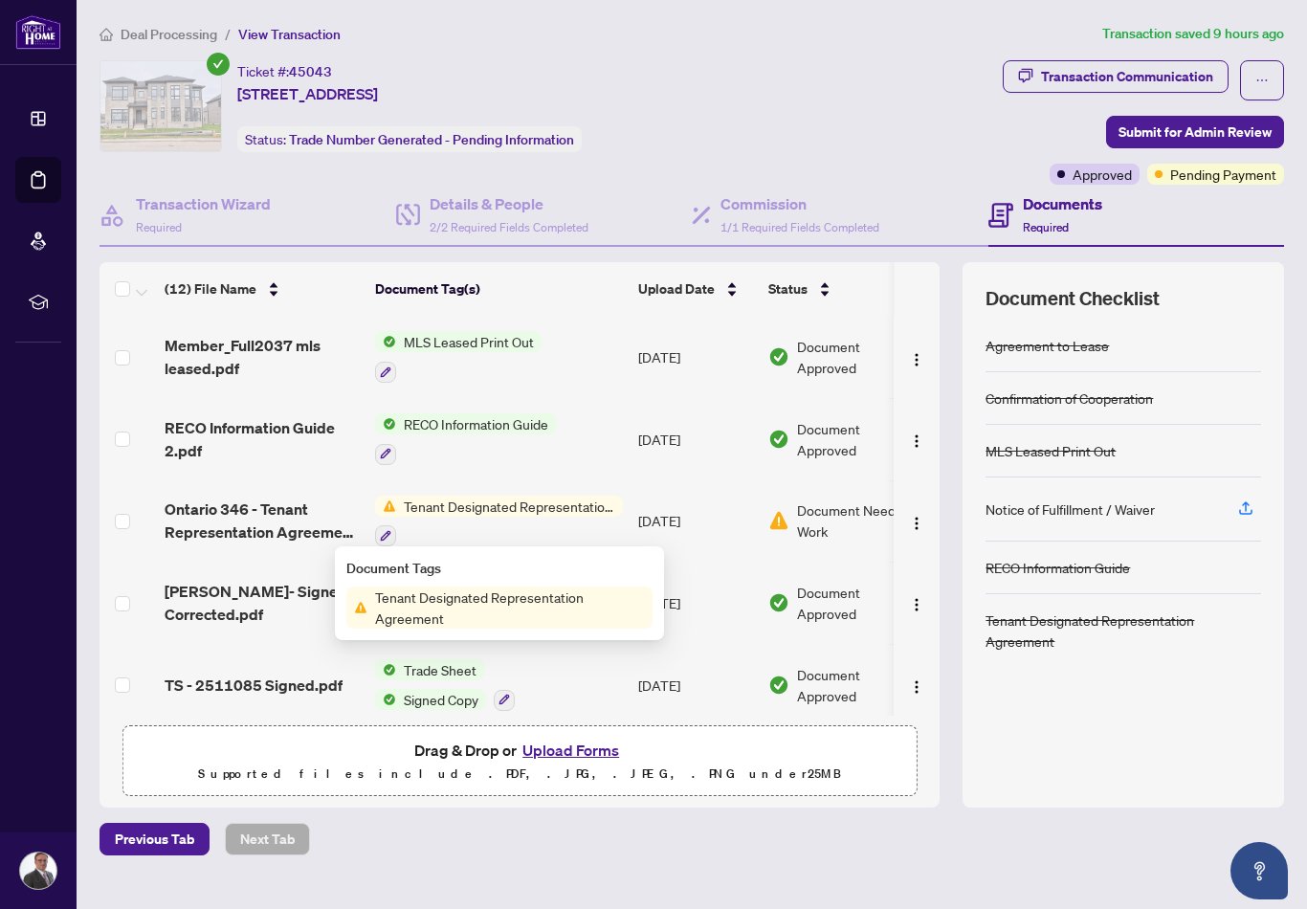
click at [515, 609] on span "Tenant Designated Representation Agreement" at bounding box center [509, 607] width 285 height 42
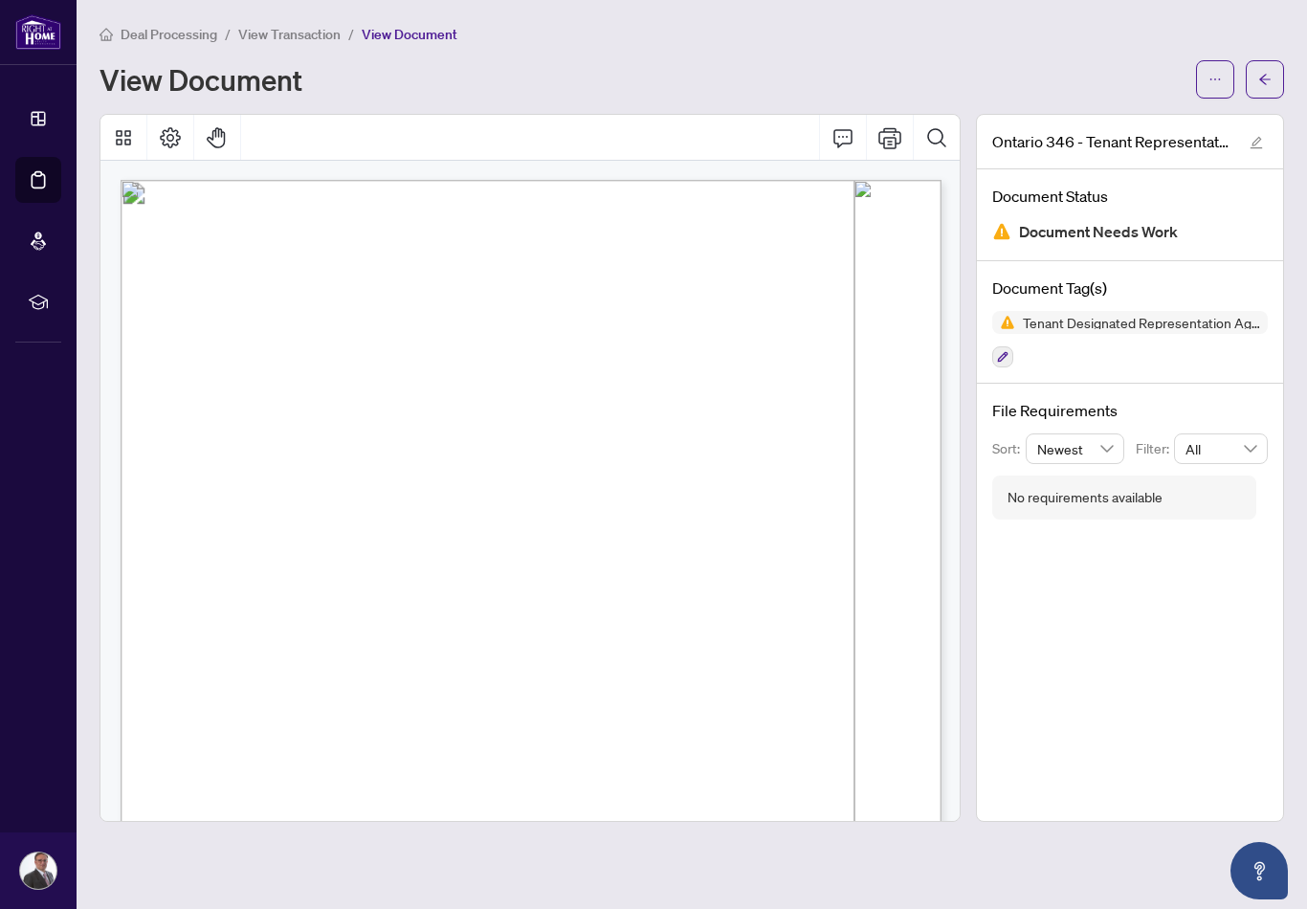
click at [1127, 339] on div "Tenant Designated Representation Agreement" at bounding box center [1130, 339] width 276 height 57
click at [1126, 338] on div "Tenant Designated Representation Agreement" at bounding box center [1130, 339] width 276 height 57
click at [867, 694] on span "Page 1" at bounding box center [1023, 830] width 1832 height 1274
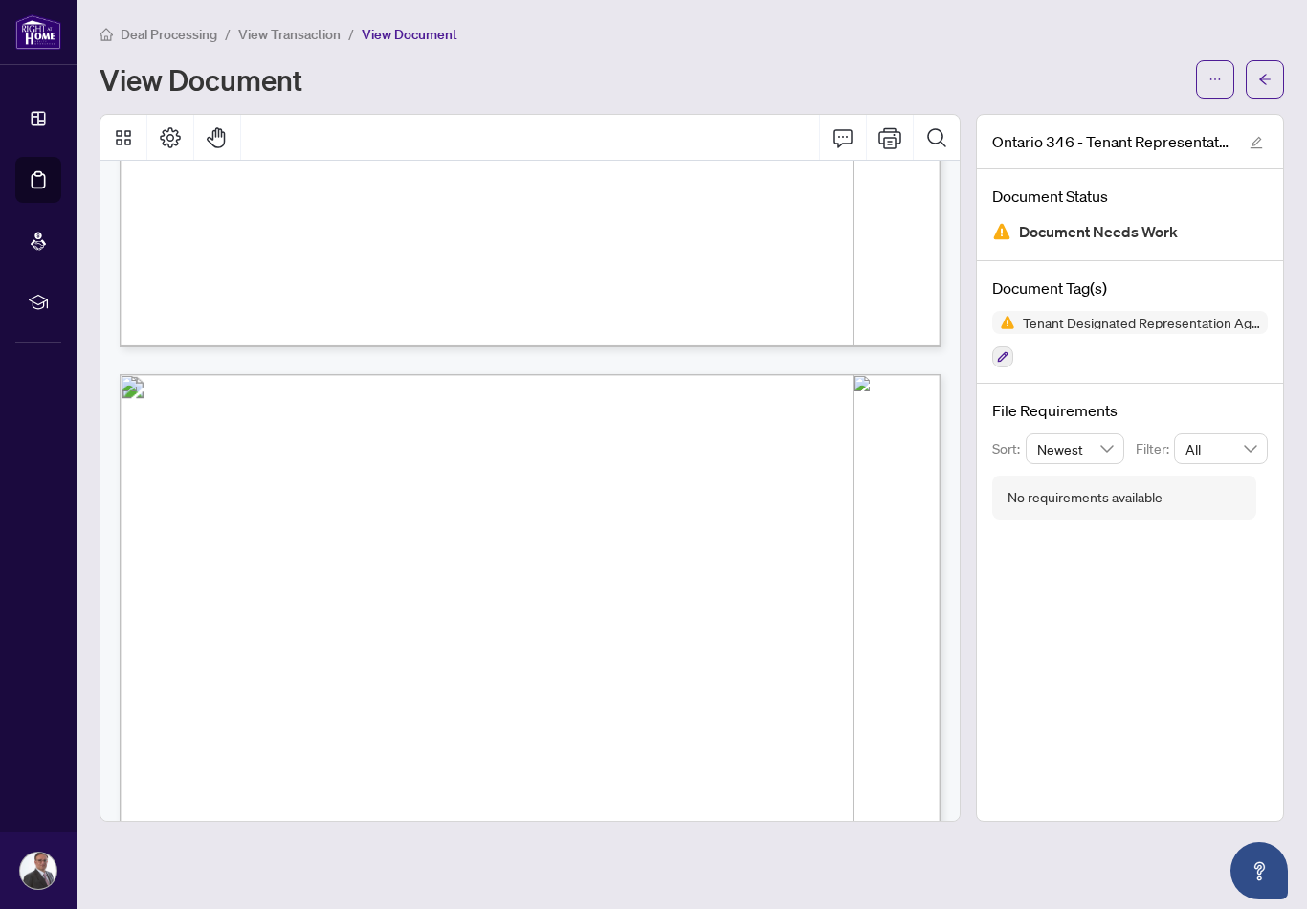
scroll to position [1958, 1]
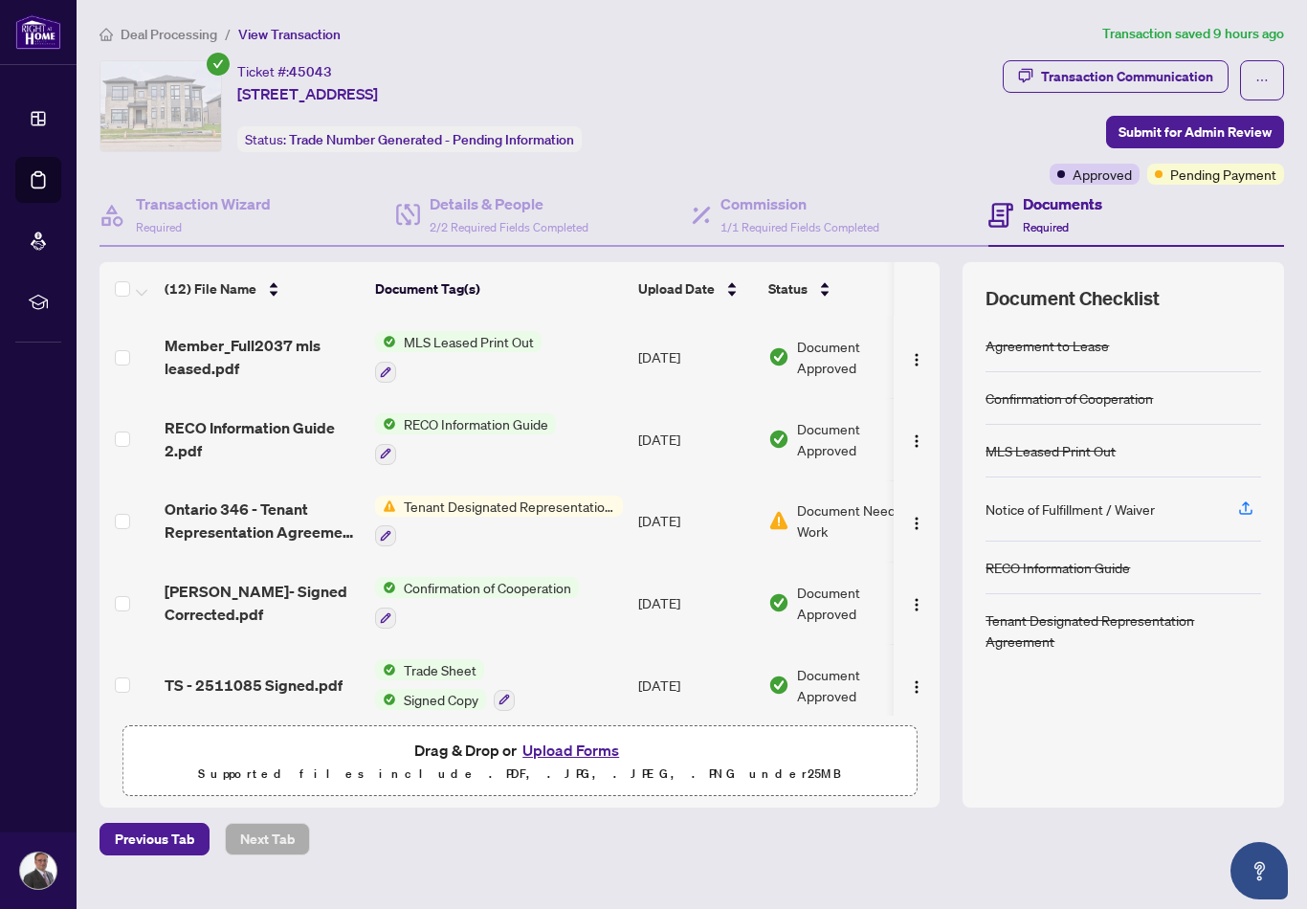
click at [840, 517] on span "Document Needs Work" at bounding box center [856, 520] width 119 height 42
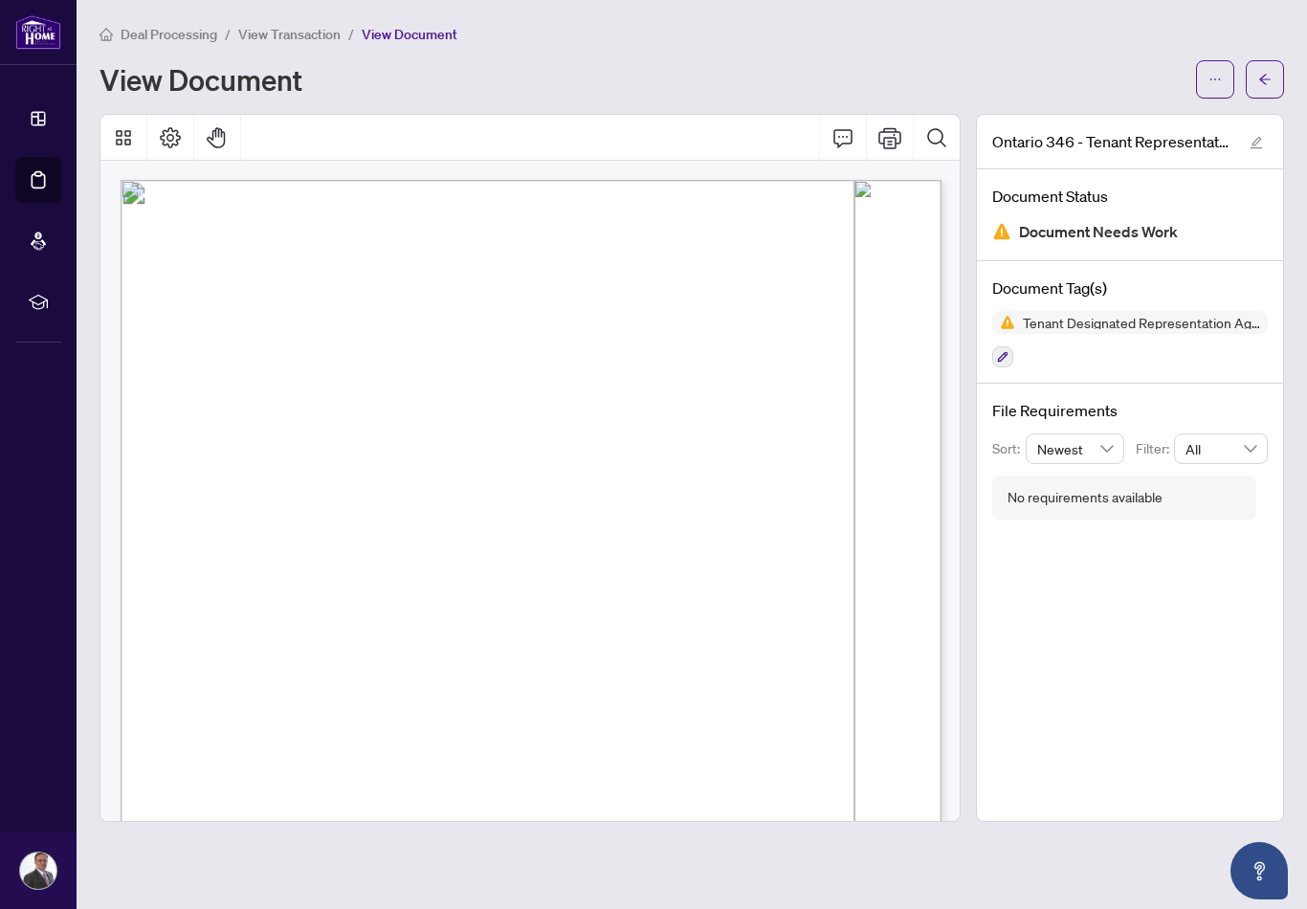
click at [1278, 70] on button "button" at bounding box center [1265, 79] width 38 height 38
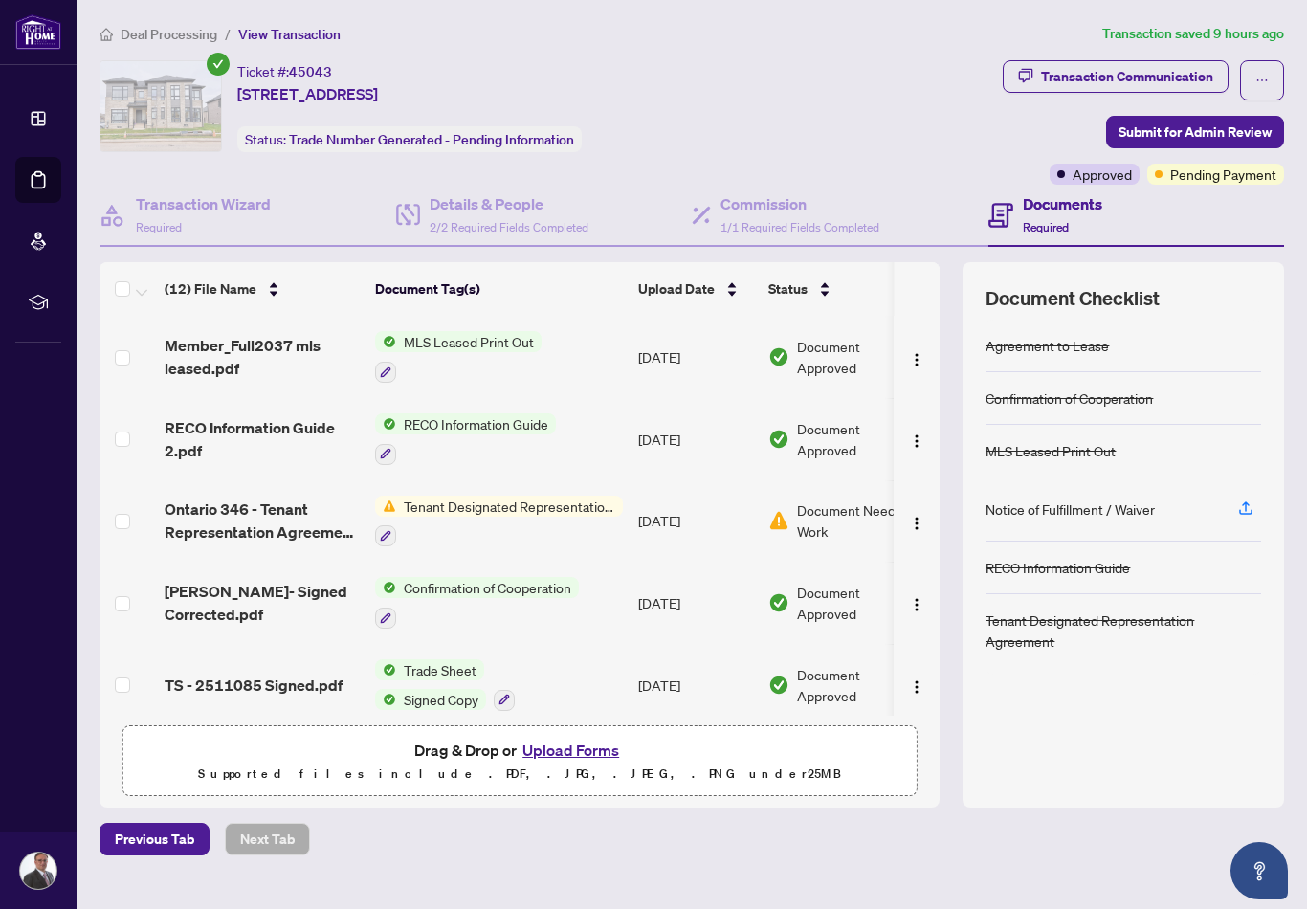
click at [1186, 136] on span "Submit for Admin Review" at bounding box center [1194, 132] width 153 height 31
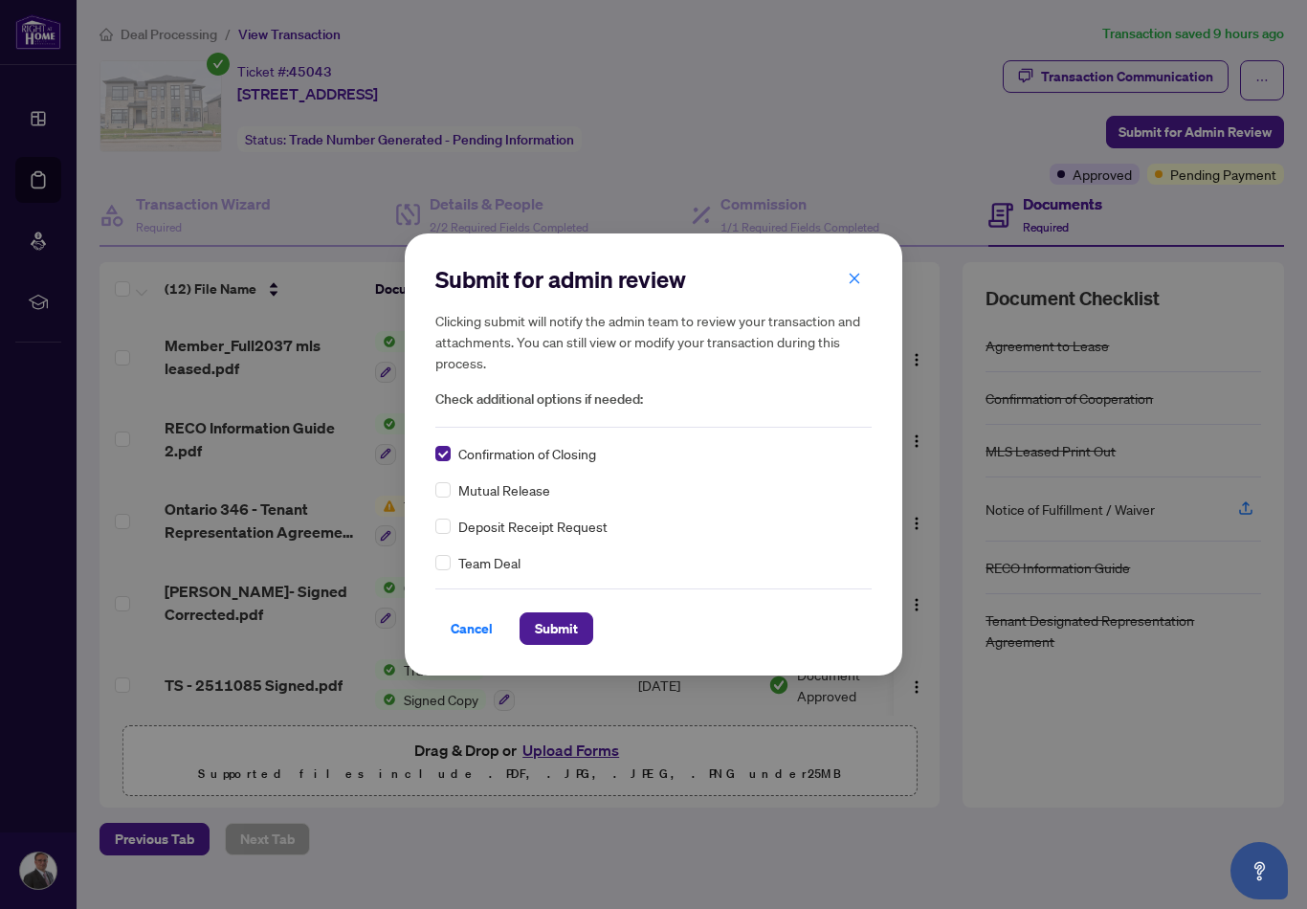
click at [563, 627] on span "Submit" at bounding box center [556, 628] width 43 height 31
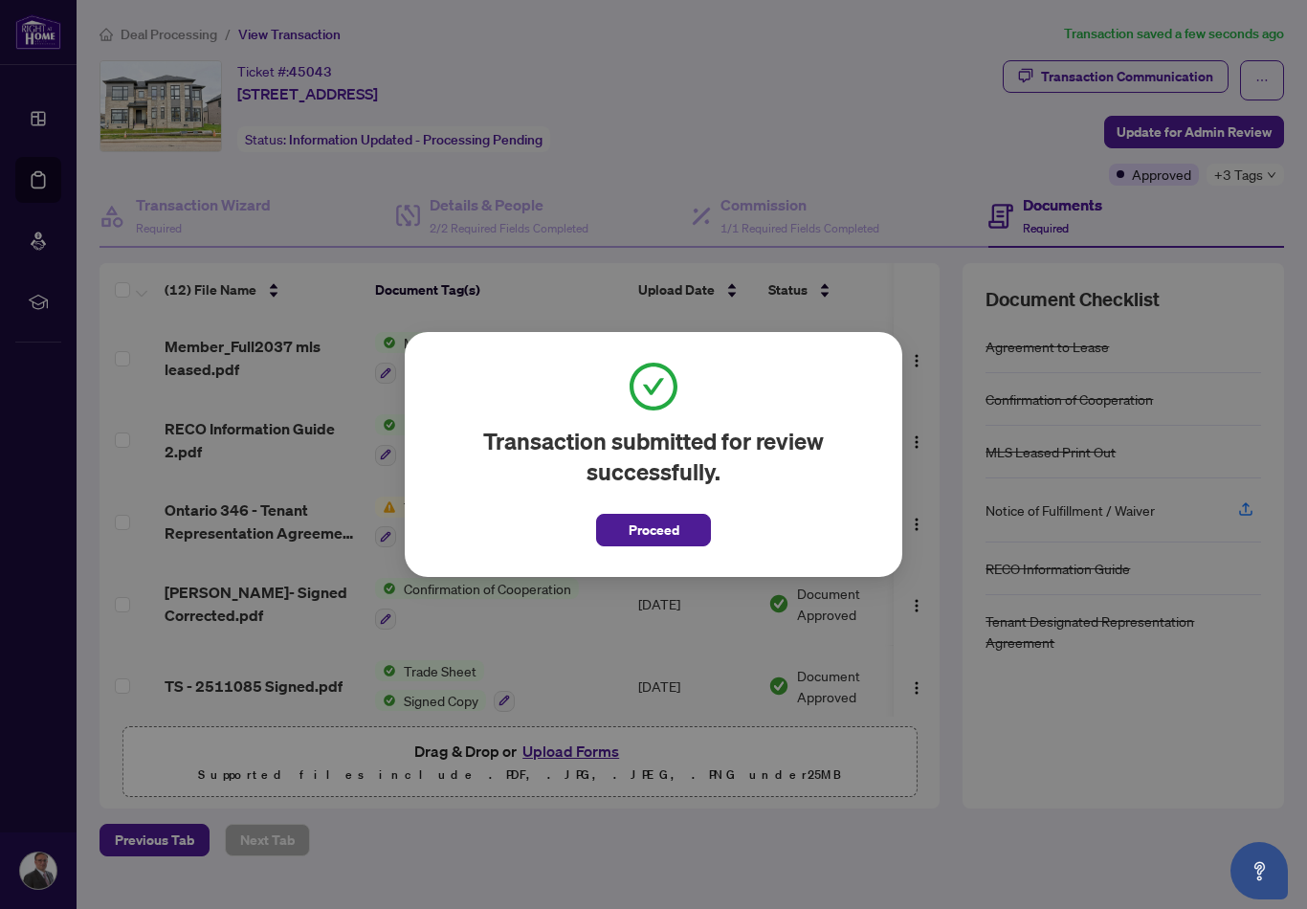
click at [667, 532] on span "Proceed" at bounding box center [654, 530] width 51 height 31
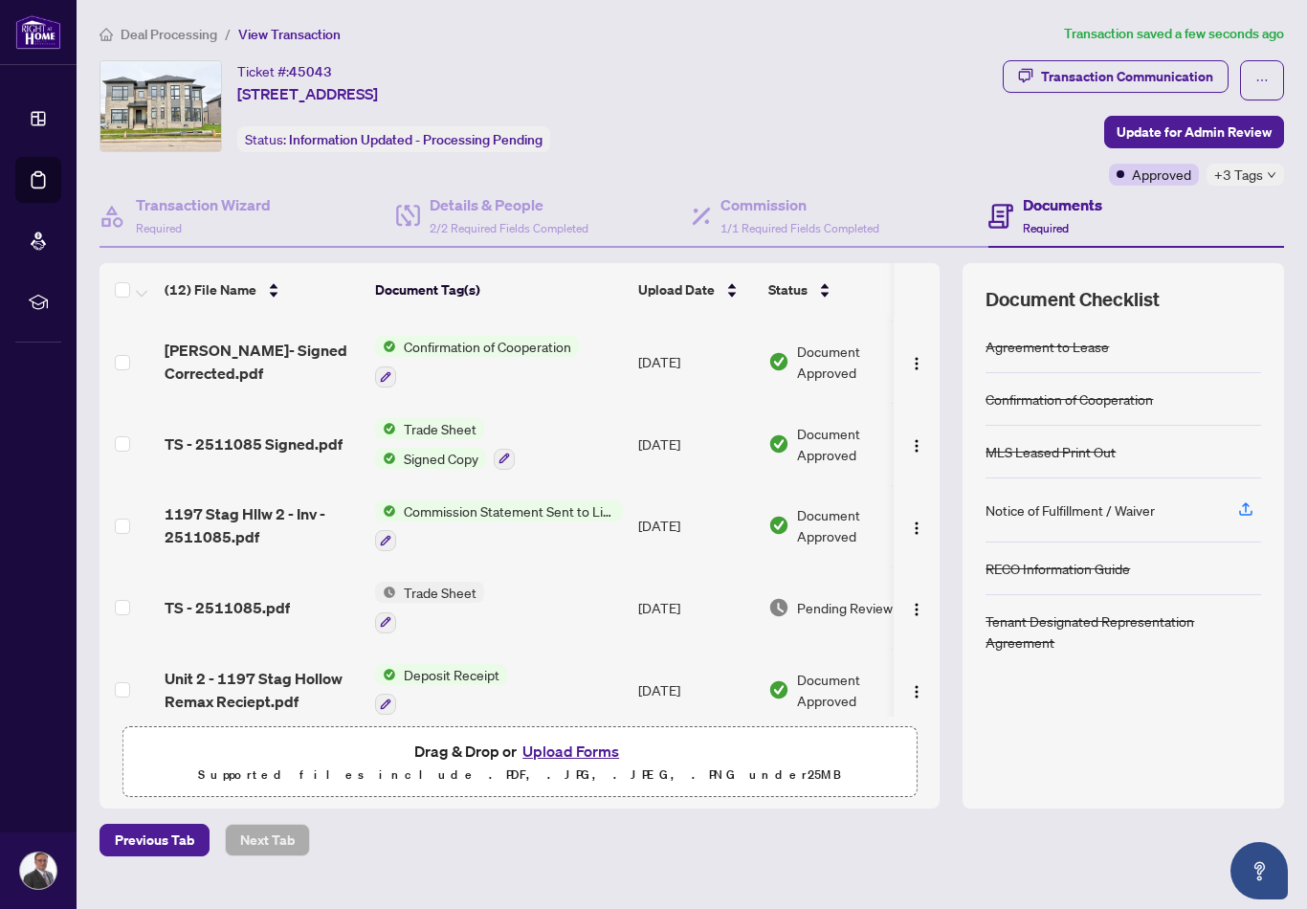
scroll to position [244, 0]
click at [283, 438] on span "TS - 2511085 Signed.pdf" at bounding box center [254, 442] width 178 height 23
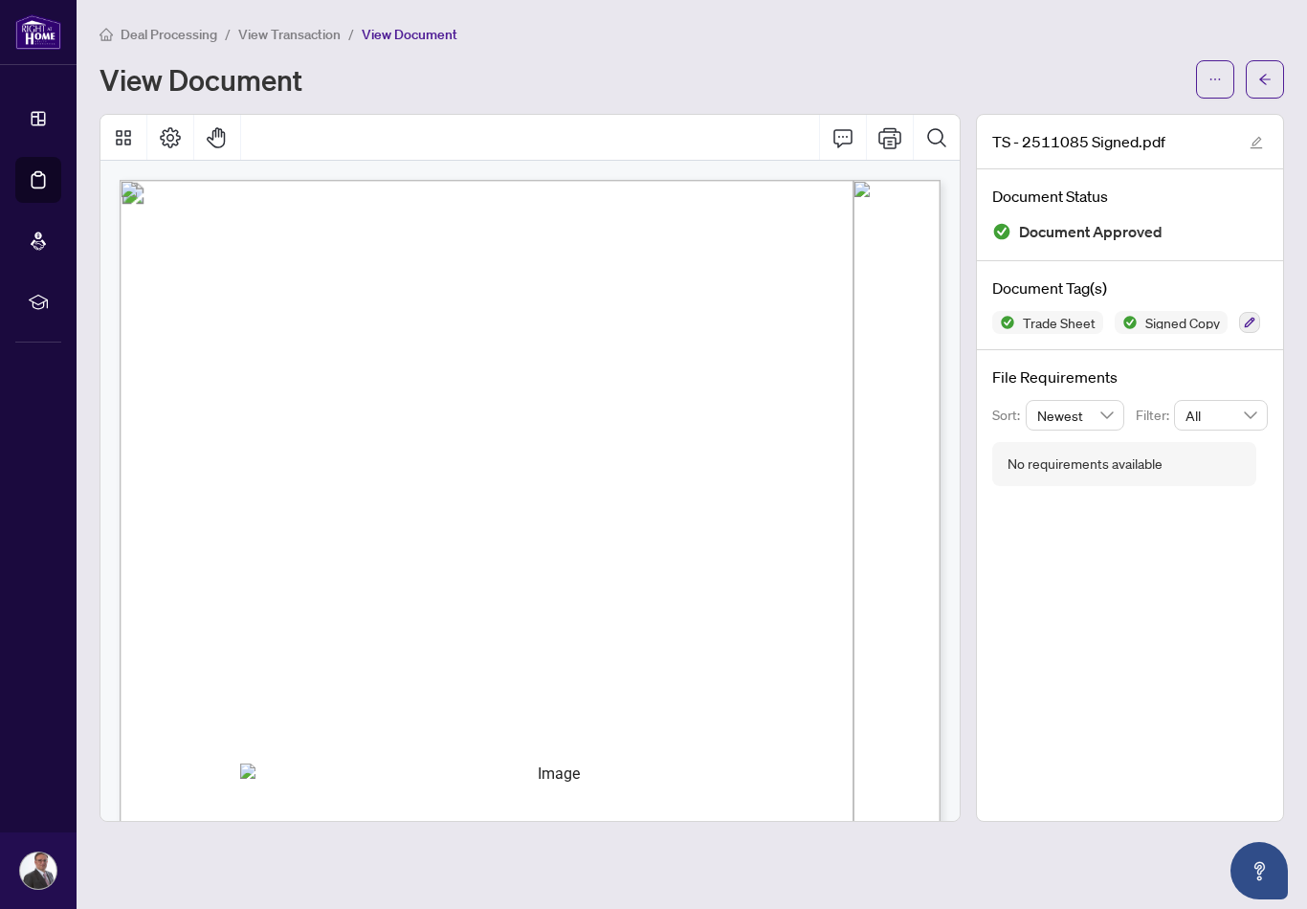
scroll to position [0, 1]
click at [1273, 89] on button "button" at bounding box center [1265, 79] width 38 height 38
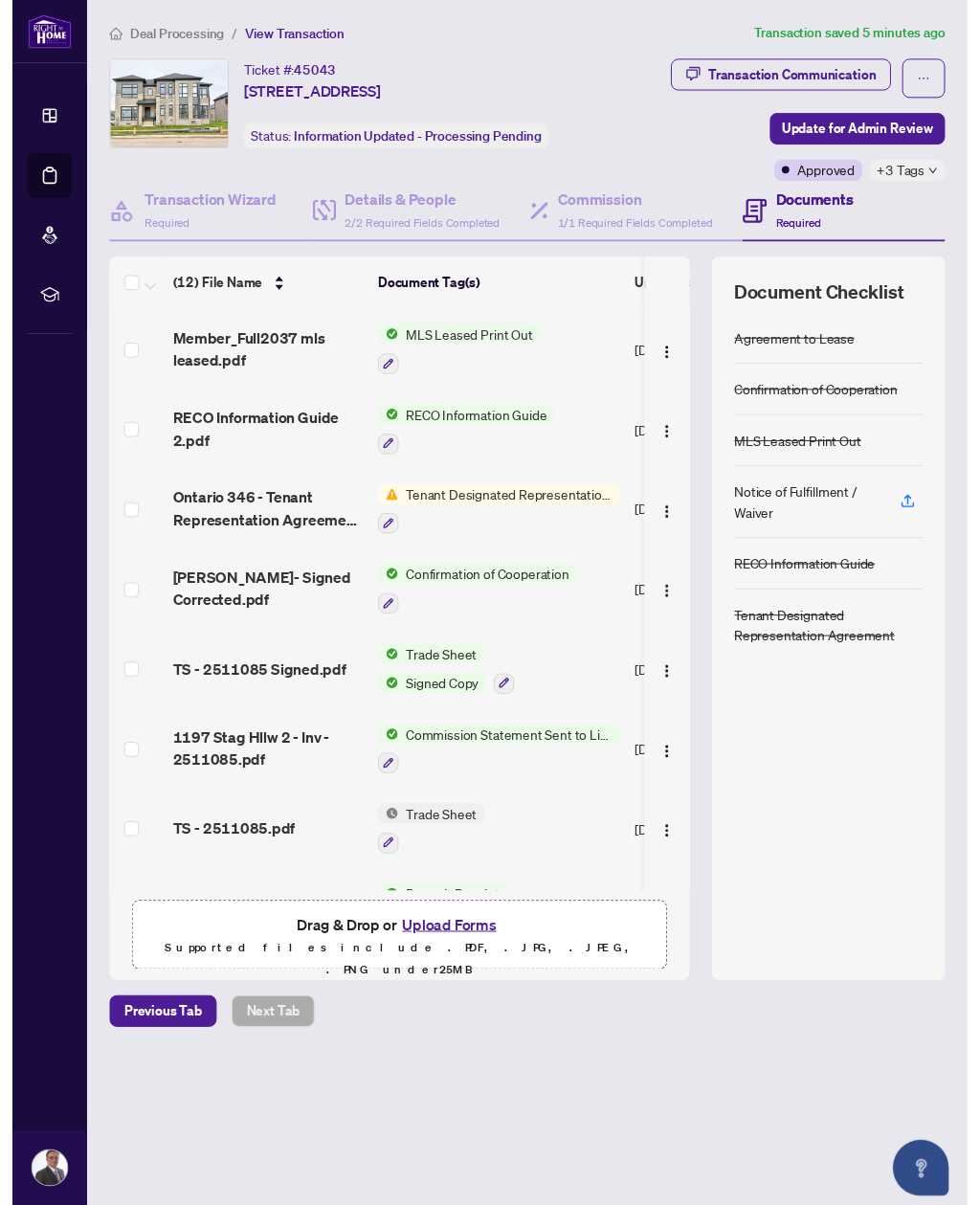
scroll to position [61, 0]
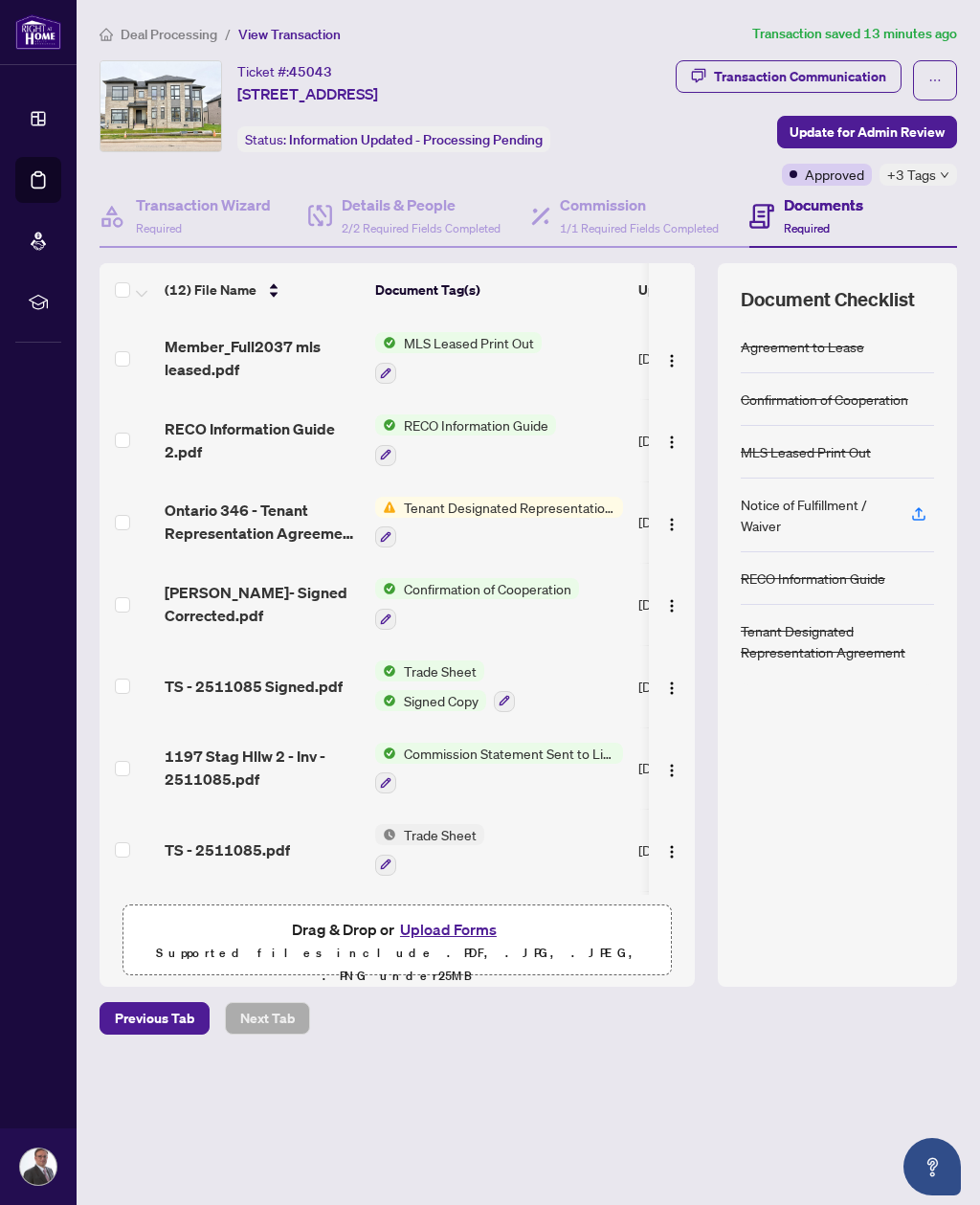
click at [285, 838] on span "TS - 2511085.pdf" at bounding box center [227, 849] width 125 height 23
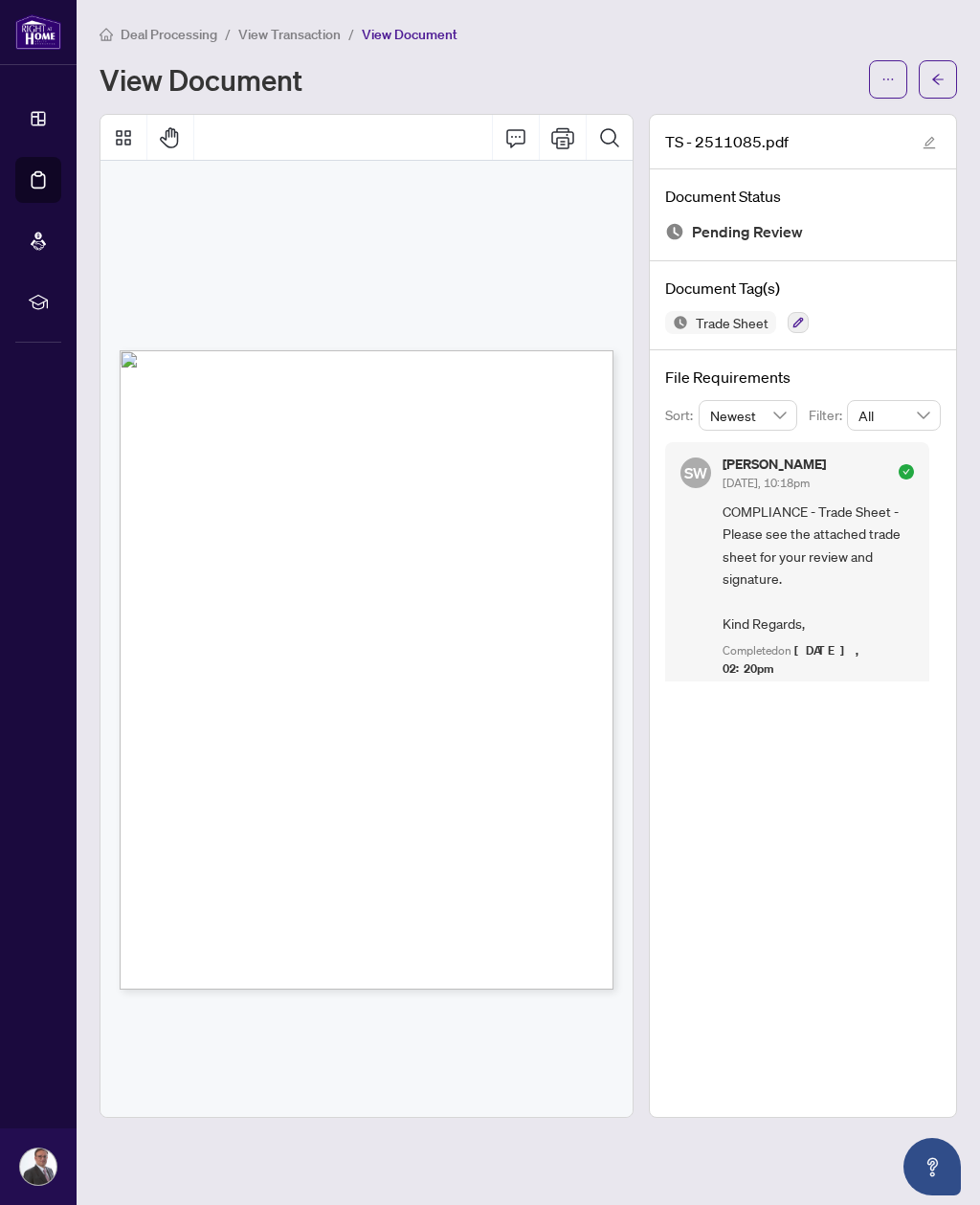
click at [956, 60] on button "button" at bounding box center [937, 79] width 38 height 38
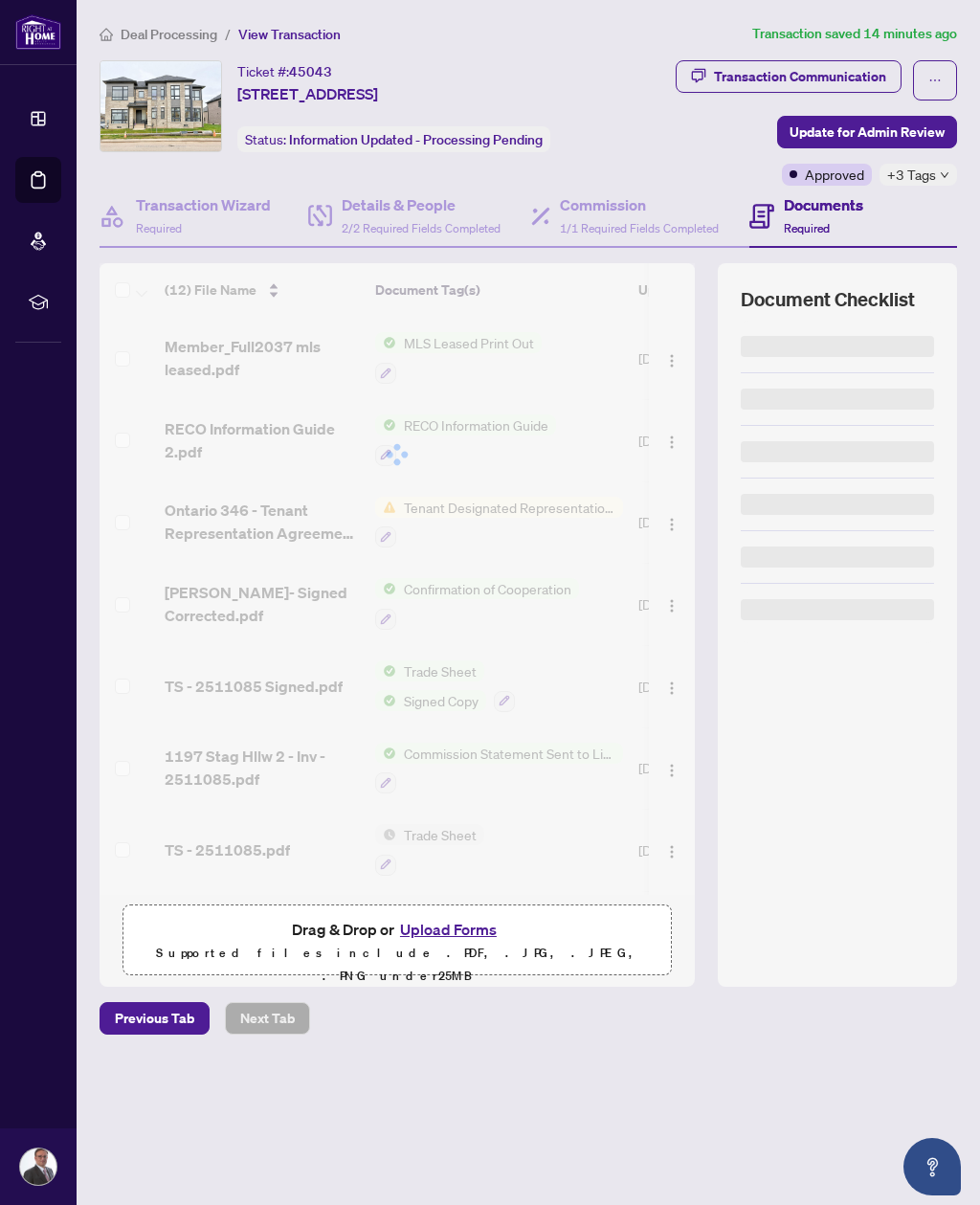
click at [942, 60] on button "button" at bounding box center [935, 80] width 44 height 40
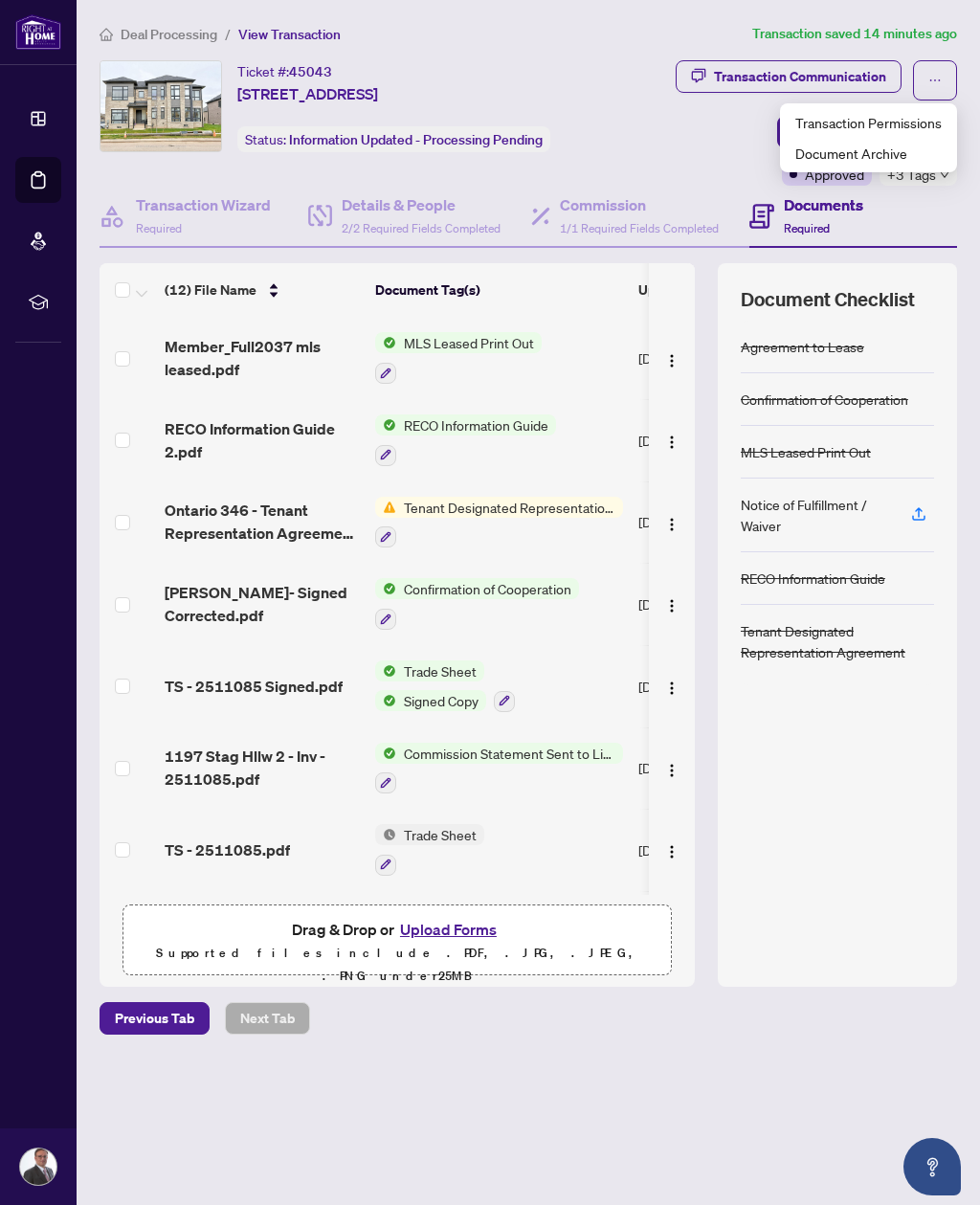
scroll to position [38, 0]
click at [313, 675] on span "TS - 2511085 Signed.pdf" at bounding box center [254, 686] width 178 height 23
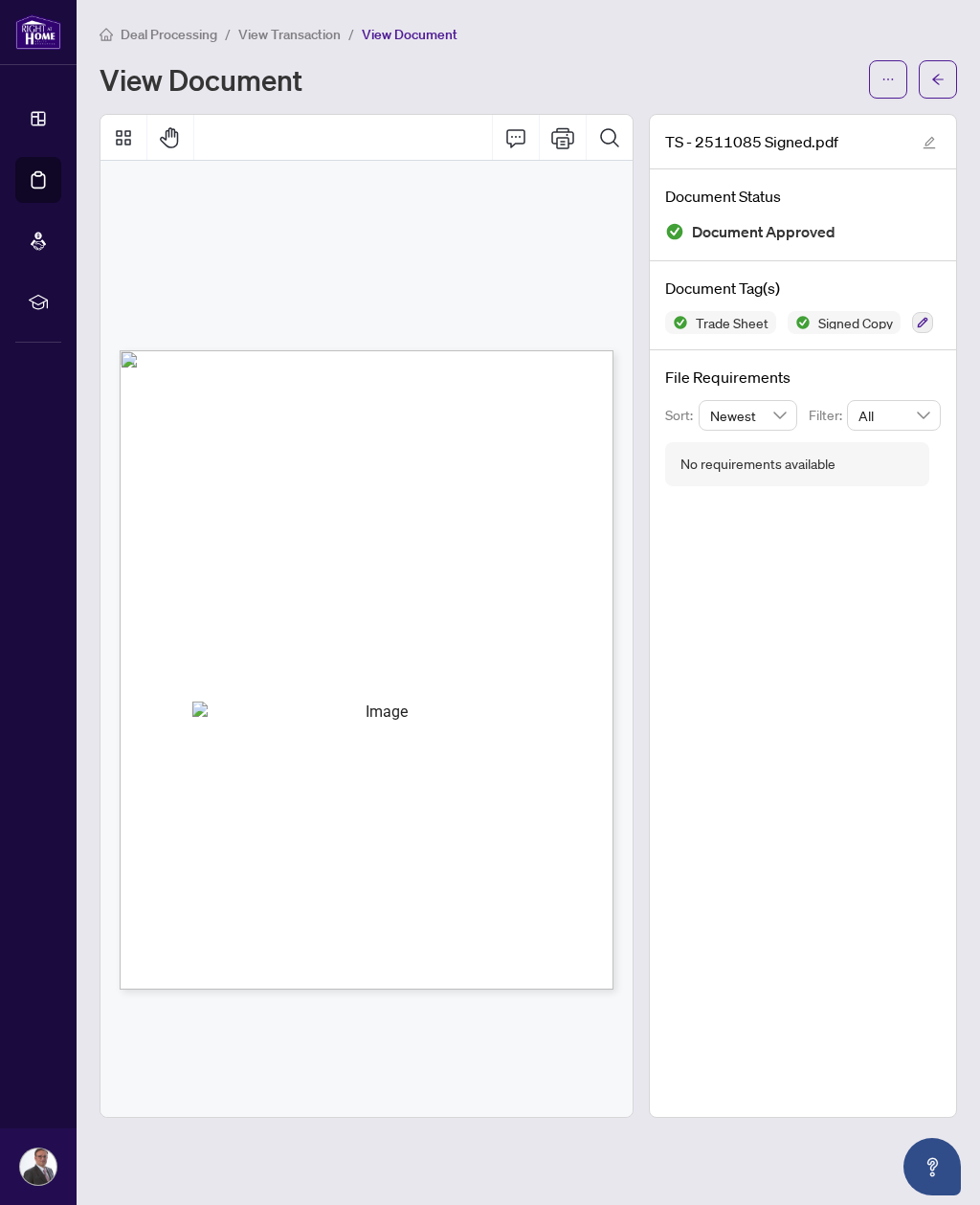
click at [950, 60] on button "button" at bounding box center [937, 79] width 38 height 38
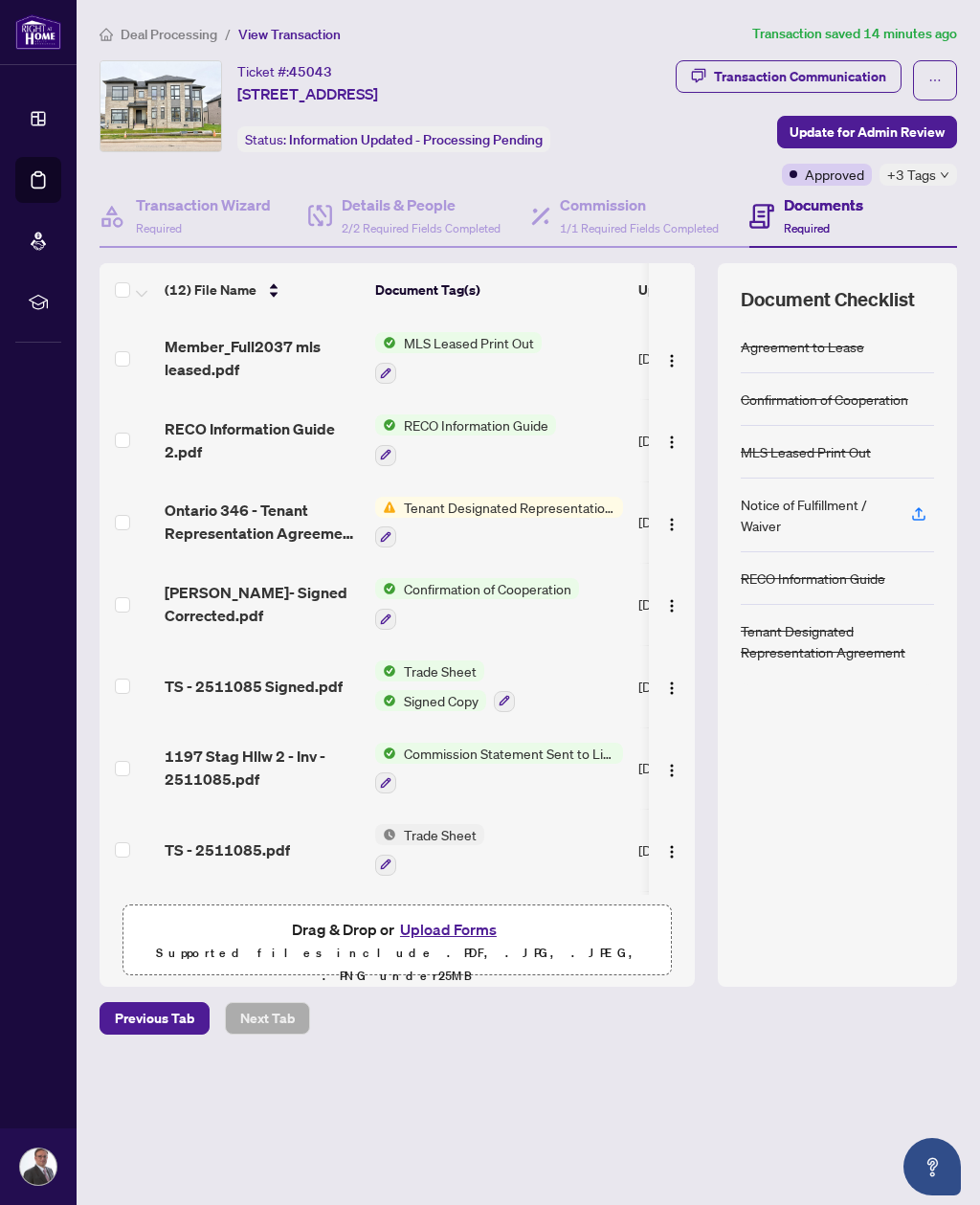
click at [922, 505] on icon "button" at bounding box center [918, 513] width 17 height 17
click at [893, 117] on span "Update for Admin Review" at bounding box center [866, 132] width 155 height 31
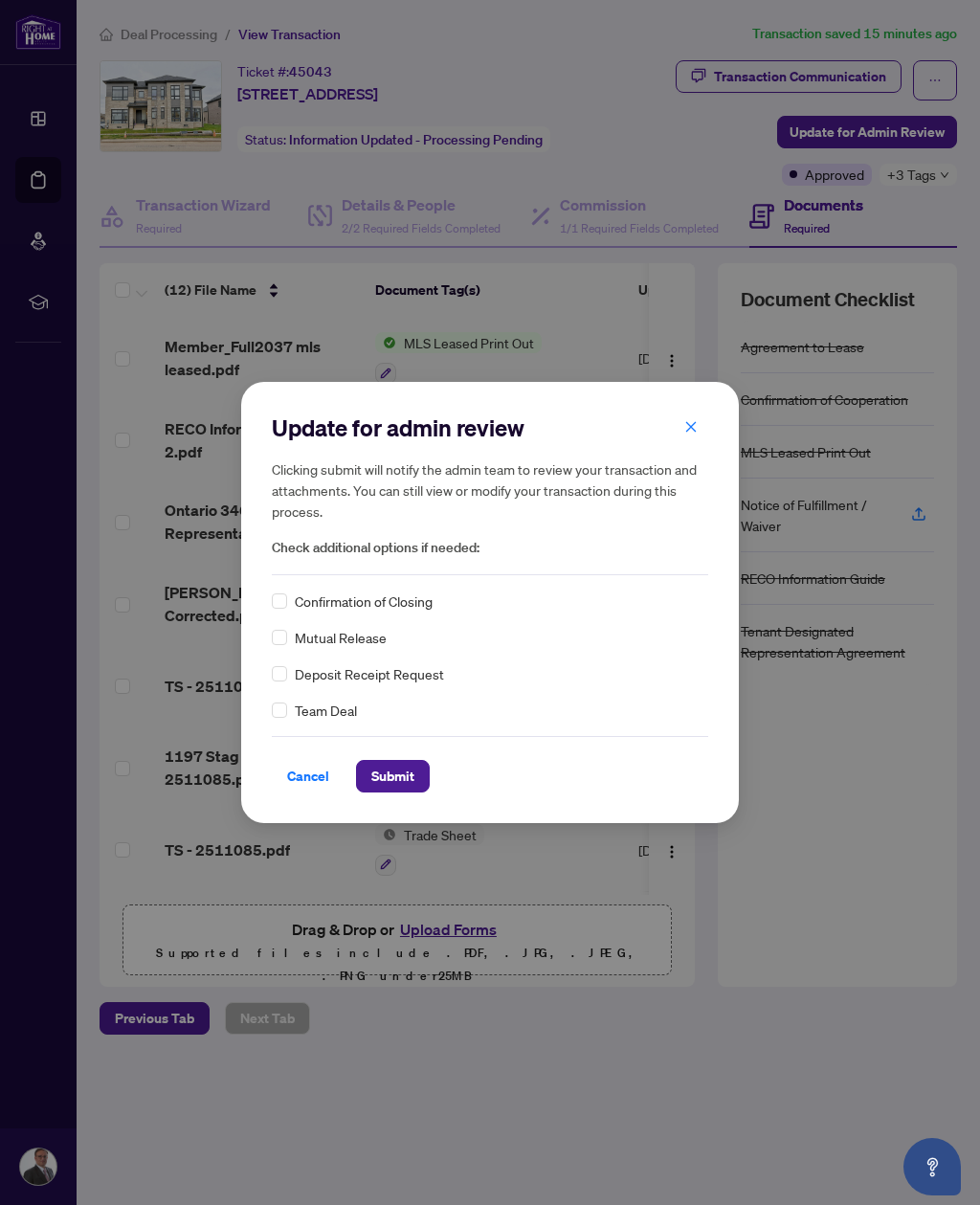
click at [415, 602] on span "Confirmation of Closing" at bounding box center [364, 600] width 138 height 21
click at [401, 774] on span "Submit" at bounding box center [392, 776] width 43 height 31
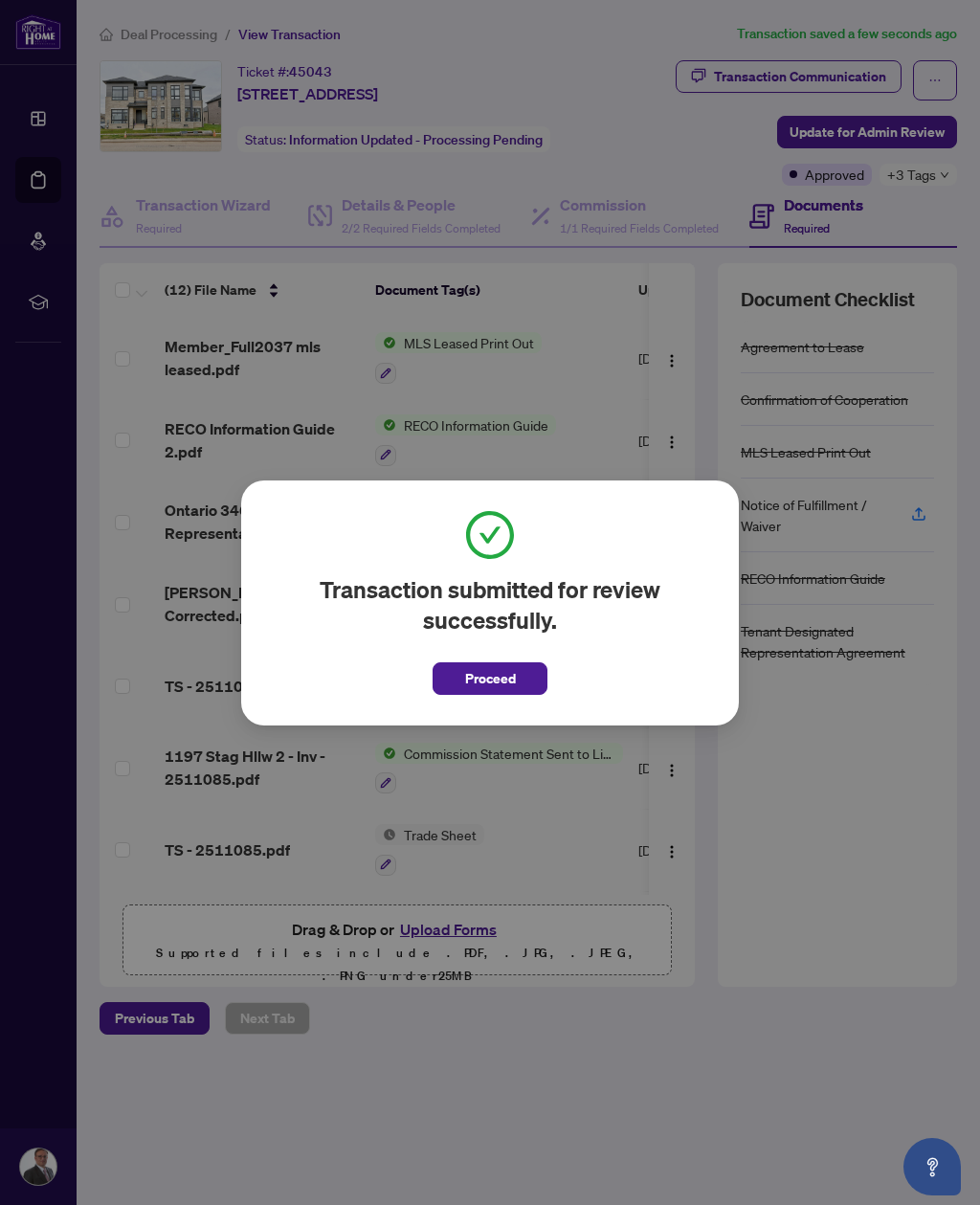
click at [515, 680] on span "Proceed" at bounding box center [490, 678] width 51 height 31
